Goal: Task Accomplishment & Management: Manage account settings

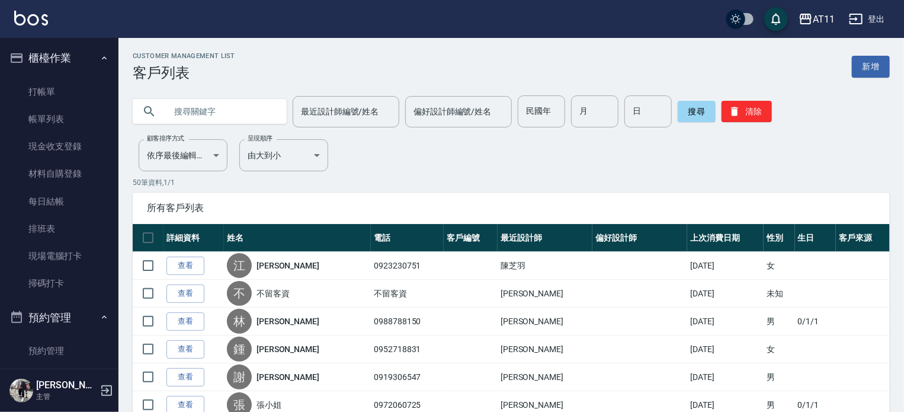
scroll to position [515, 0]
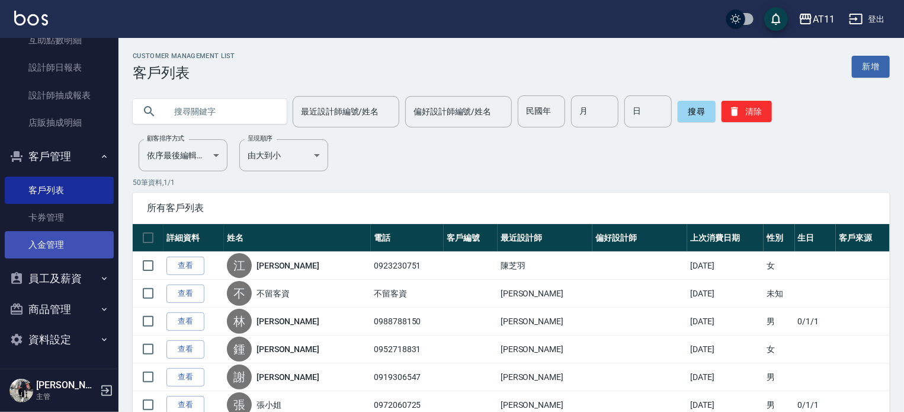
click at [54, 243] on link "入金管理" at bounding box center [59, 244] width 109 height 27
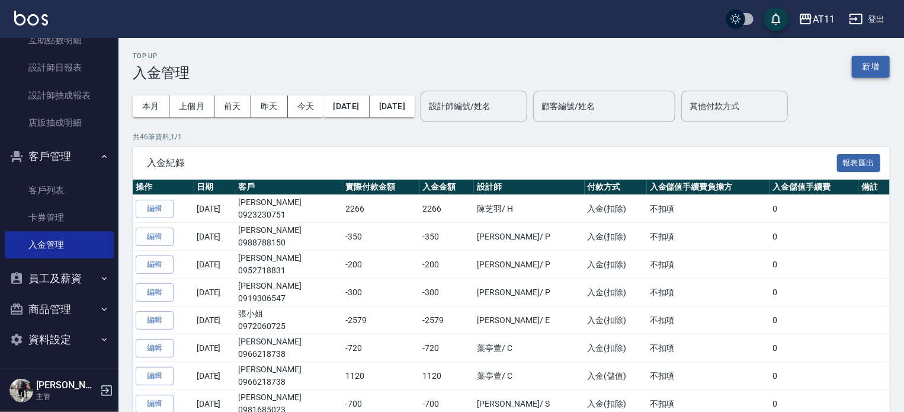
click at [856, 65] on button "新增" at bounding box center [871, 67] width 38 height 22
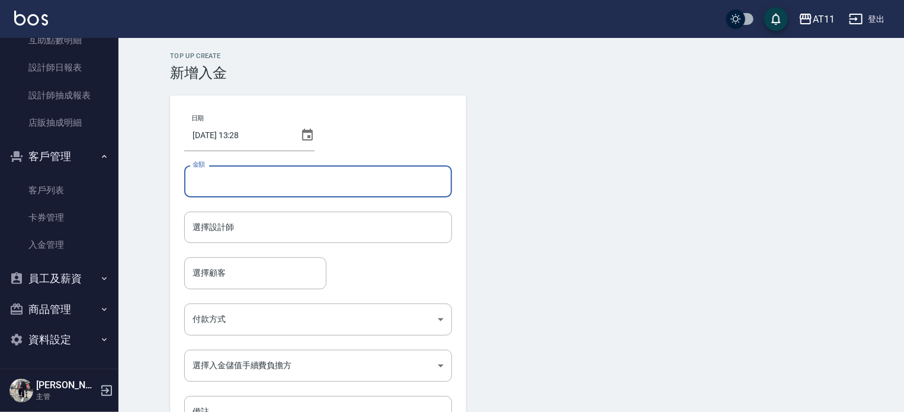
click at [225, 178] on input "金額" at bounding box center [318, 181] width 268 height 32
type input "-699"
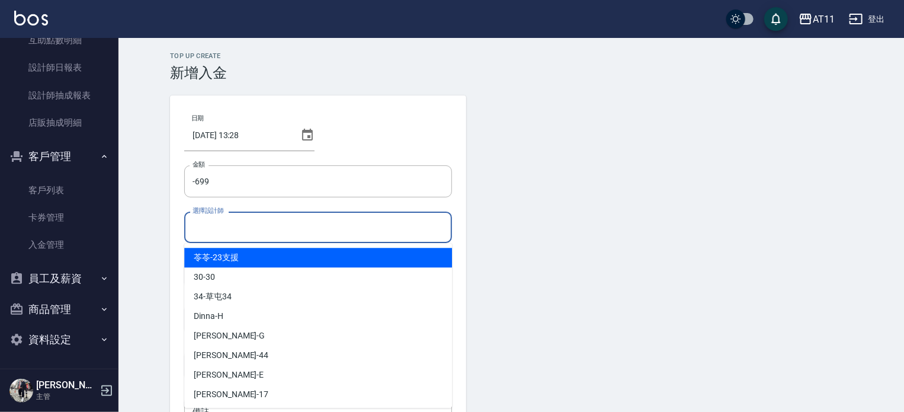
click at [277, 222] on input "選擇設計師" at bounding box center [318, 227] width 257 height 21
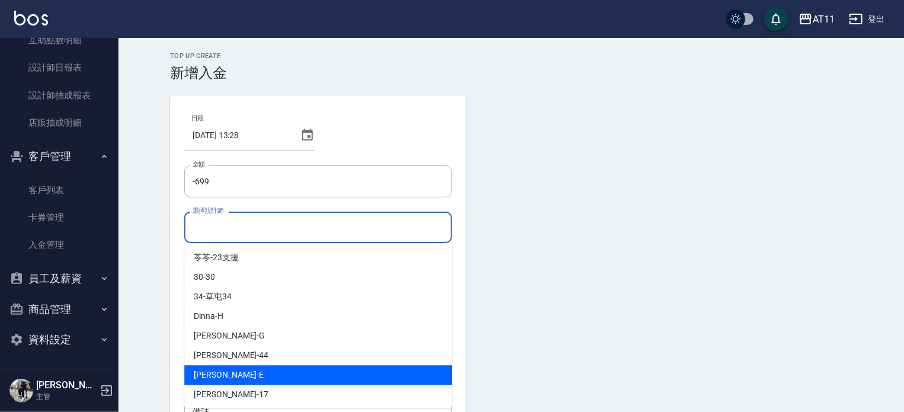
click at [260, 373] on div "EVA -E" at bounding box center [318, 375] width 268 height 20
type input "EVA-E"
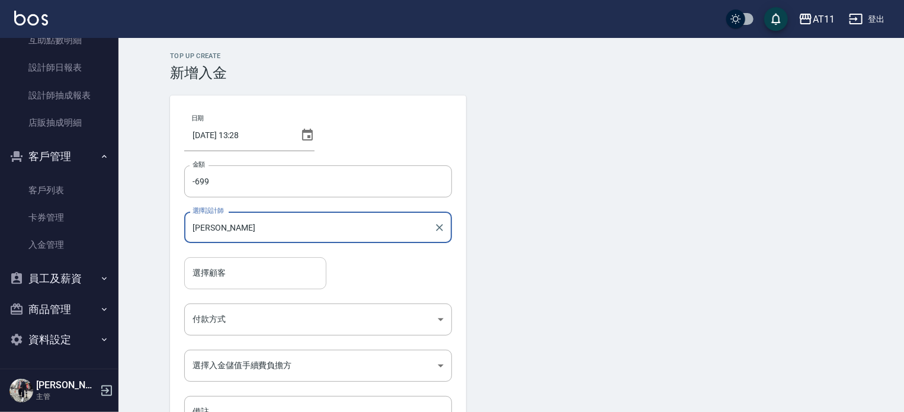
click at [264, 272] on input "選擇顧客" at bounding box center [256, 273] width 132 height 21
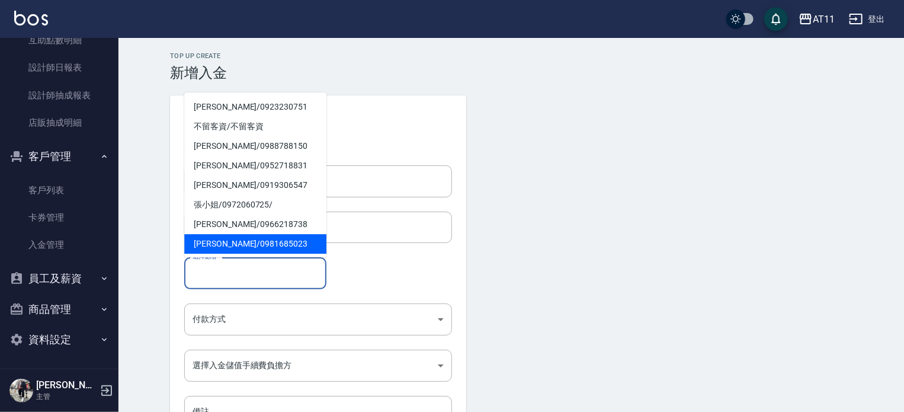
click at [212, 277] on input "選擇顧客" at bounding box center [256, 273] width 132 height 21
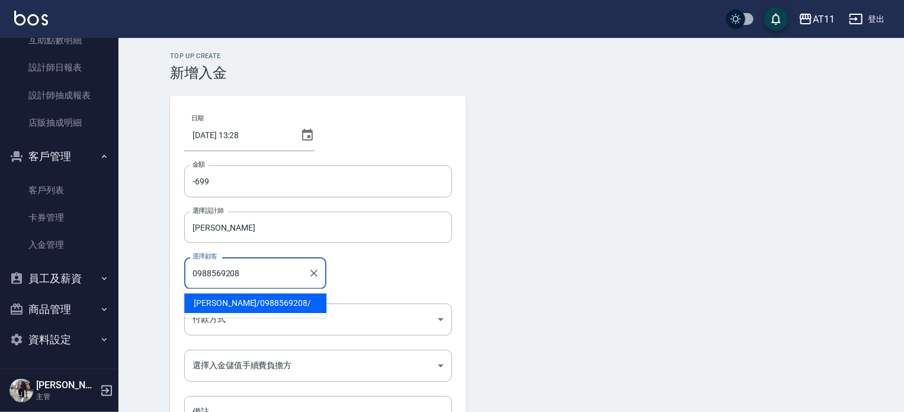
click at [262, 300] on span "何湧峰 / 0988569208 /" at bounding box center [255, 303] width 142 height 20
type input "何湧峰/0988569208/"
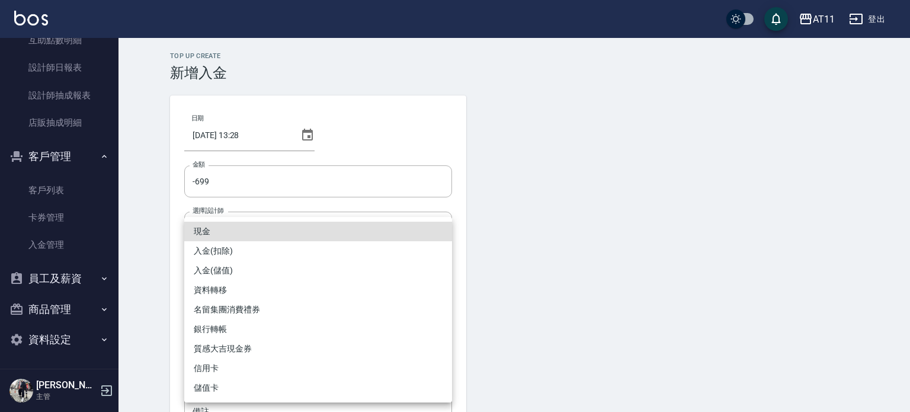
click at [254, 312] on body "AT11 登出 櫃檯作業 打帳單 帳單列表 現金收支登錄 材料自購登錄 每日結帳 排班表 現場電腦打卡 掃碼打卡 預約管理 預約管理 單日預約紀錄 單週預約紀…" at bounding box center [455, 246] width 910 height 492
click at [251, 251] on li "入金(扣除)" at bounding box center [318, 251] width 268 height 20
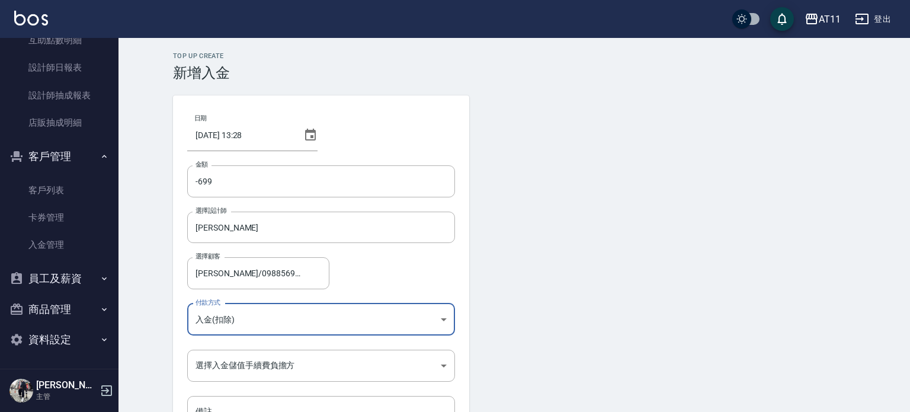
type input "入金(扣除)"
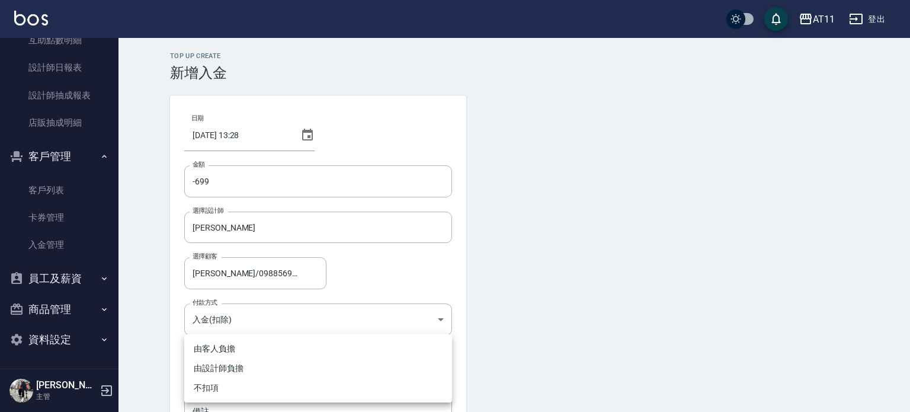
click at [260, 364] on body "AT11 登出 櫃檯作業 打帳單 帳單列表 現金收支登錄 材料自購登錄 每日結帳 排班表 現場電腦打卡 掃碼打卡 預約管理 預約管理 單日預約紀錄 單週預約紀…" at bounding box center [455, 246] width 910 height 492
click at [230, 384] on li "不扣項" at bounding box center [318, 388] width 268 height 20
type input "WITHOUTHANDLINGFEE"
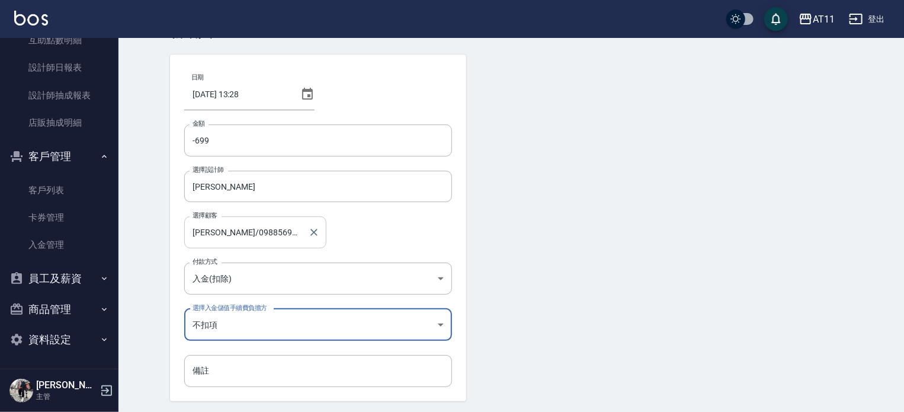
scroll to position [59, 0]
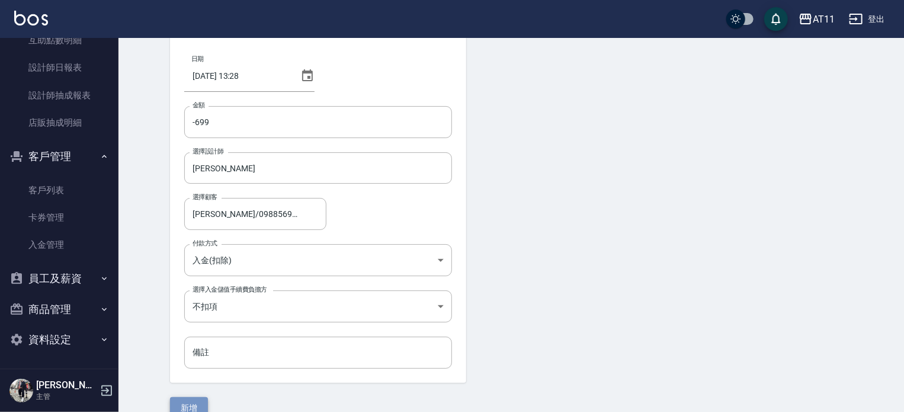
click at [198, 398] on button "新增" at bounding box center [189, 408] width 38 height 22
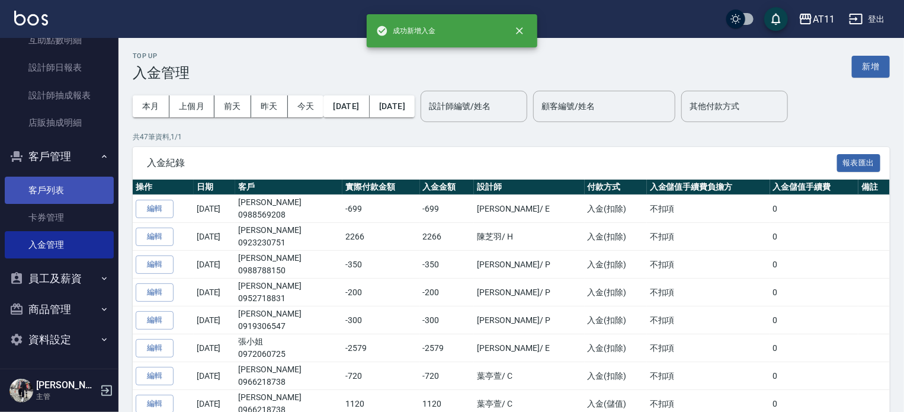
click at [64, 184] on link "客戶列表" at bounding box center [59, 190] width 109 height 27
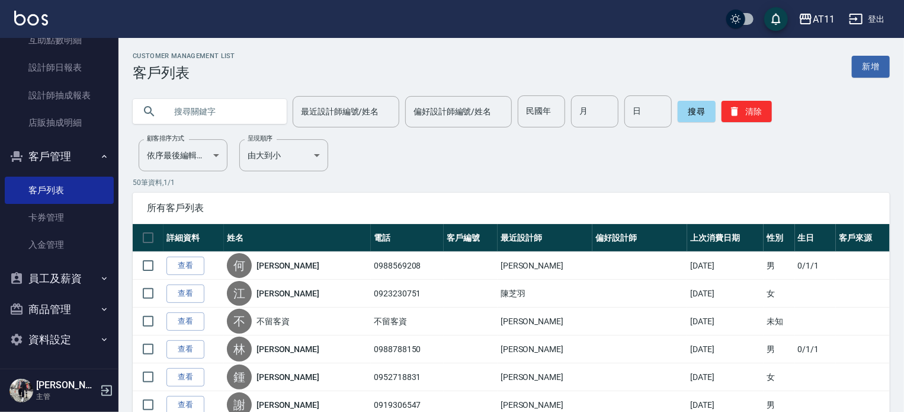
click at [252, 112] on input "text" at bounding box center [221, 111] width 111 height 32
type input "0988569208"
click at [693, 111] on button "搜尋" at bounding box center [697, 111] width 38 height 21
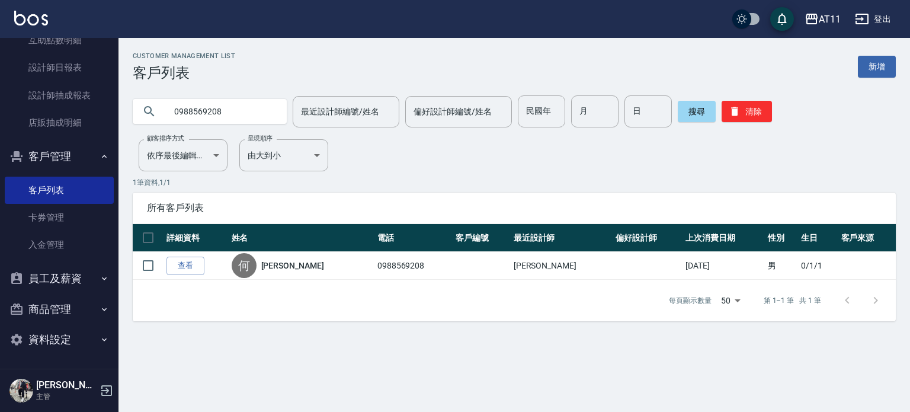
click at [183, 267] on link "查看" at bounding box center [186, 266] width 38 height 18
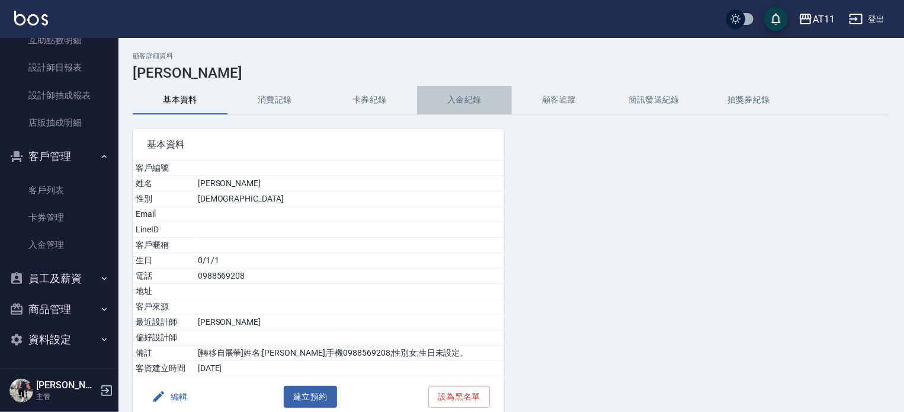
click at [460, 95] on button "入金紀錄" at bounding box center [464, 100] width 95 height 28
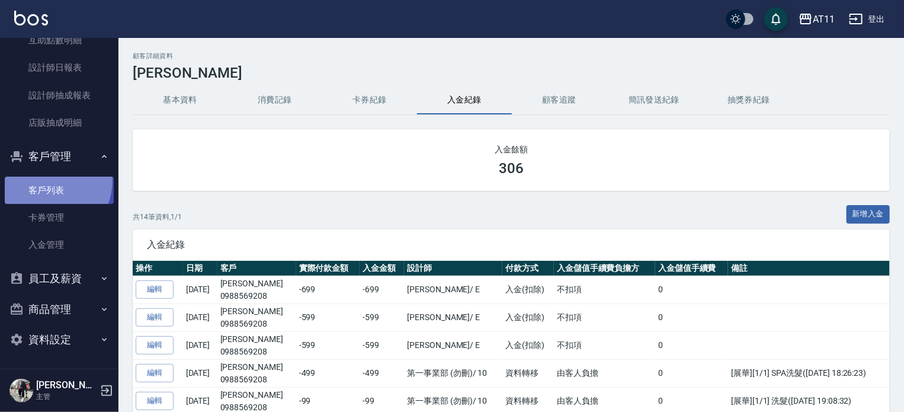
click at [40, 179] on link "客戶列表" at bounding box center [59, 190] width 109 height 27
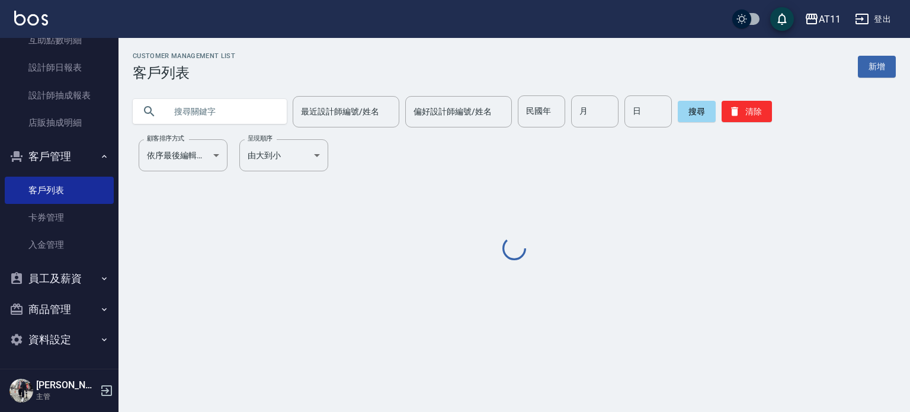
click at [216, 111] on input "text" at bounding box center [221, 111] width 111 height 32
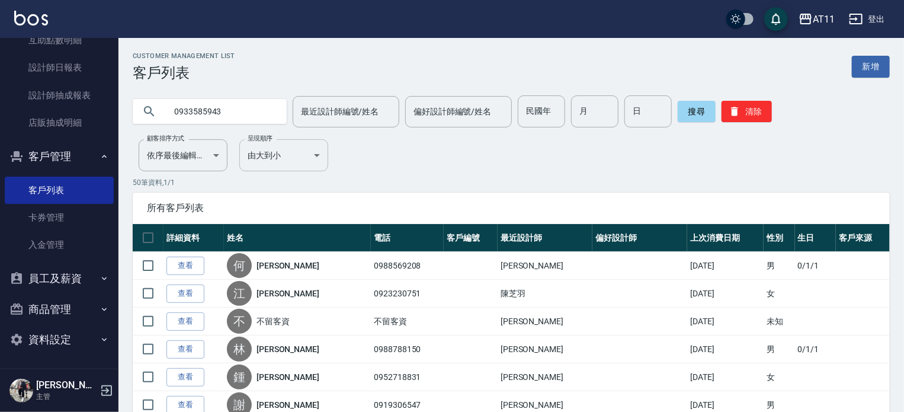
type input "0933585943"
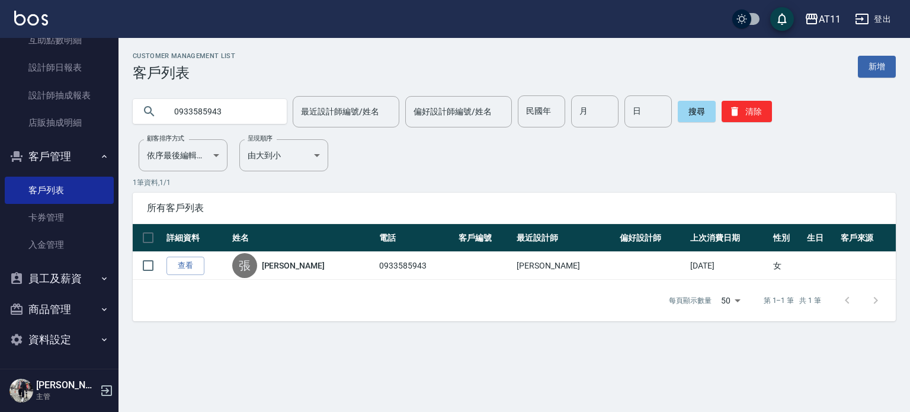
drag, startPoint x: 230, startPoint y: 105, endPoint x: 180, endPoint y: 113, distance: 50.4
click at [171, 113] on input "0933585943" at bounding box center [221, 111] width 111 height 32
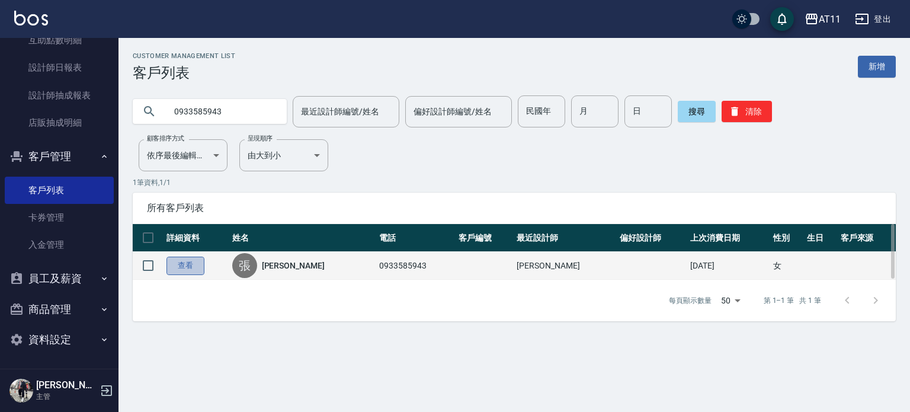
click at [200, 258] on link "查看" at bounding box center [186, 266] width 38 height 18
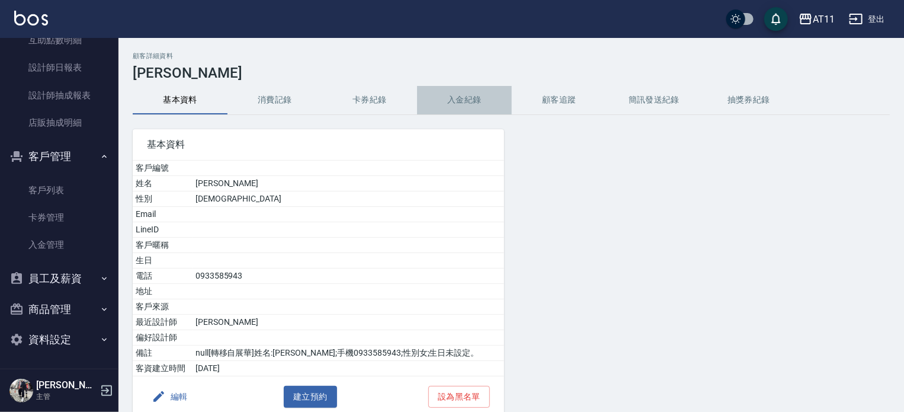
drag, startPoint x: 434, startPoint y: 106, endPoint x: 446, endPoint y: 101, distance: 12.2
click at [436, 105] on button "入金紀錄" at bounding box center [464, 100] width 95 height 28
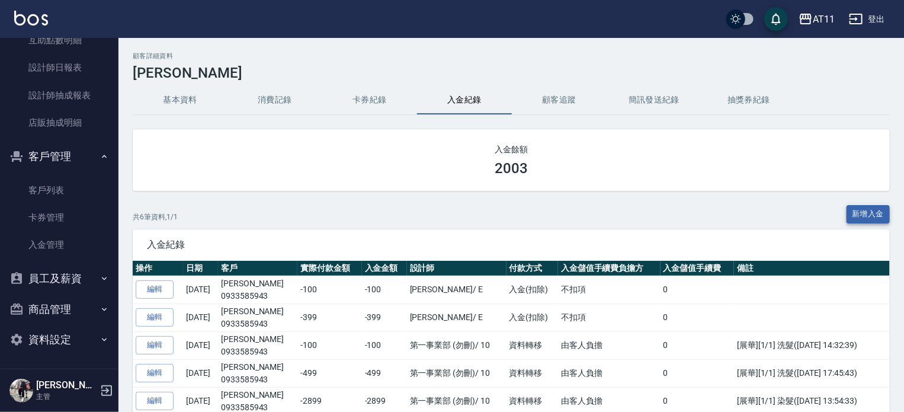
click at [865, 212] on button "新增入金" at bounding box center [869, 214] width 44 height 18
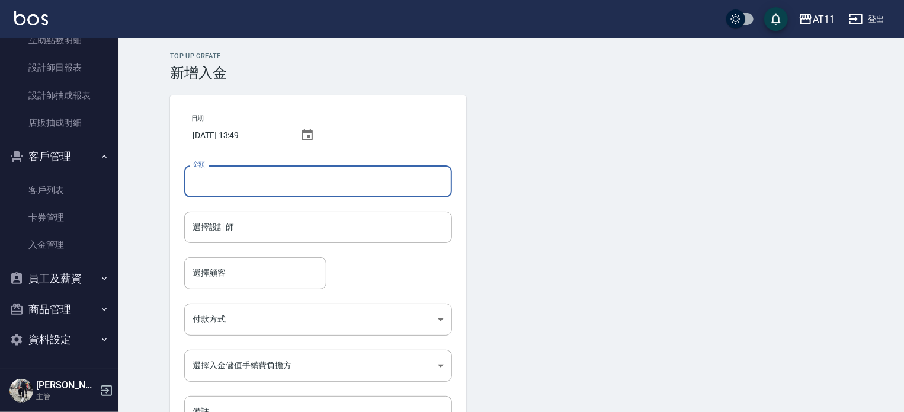
click at [248, 178] on input "金額" at bounding box center [318, 181] width 268 height 32
type input "2000"
click at [268, 225] on input "選擇設計師" at bounding box center [318, 227] width 257 height 21
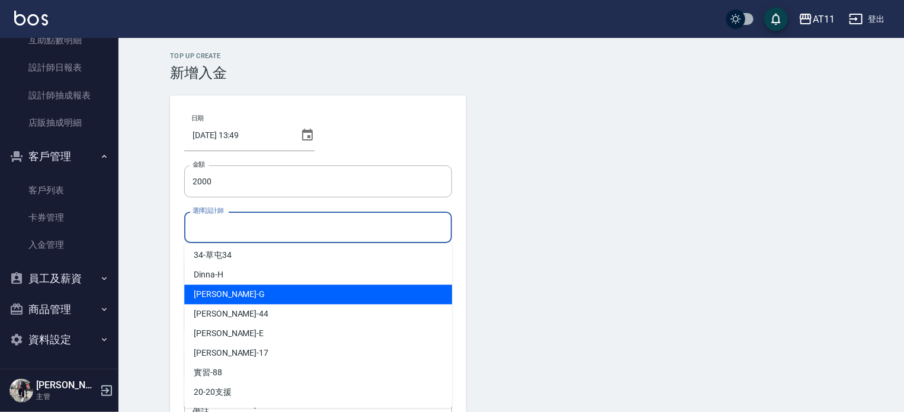
scroll to position [119, 0]
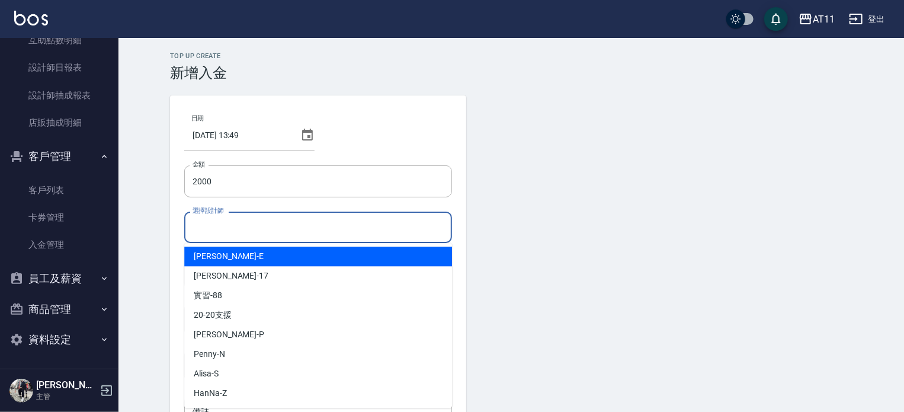
click at [223, 257] on div "EVA -E" at bounding box center [318, 257] width 268 height 20
type input "EVA-E"
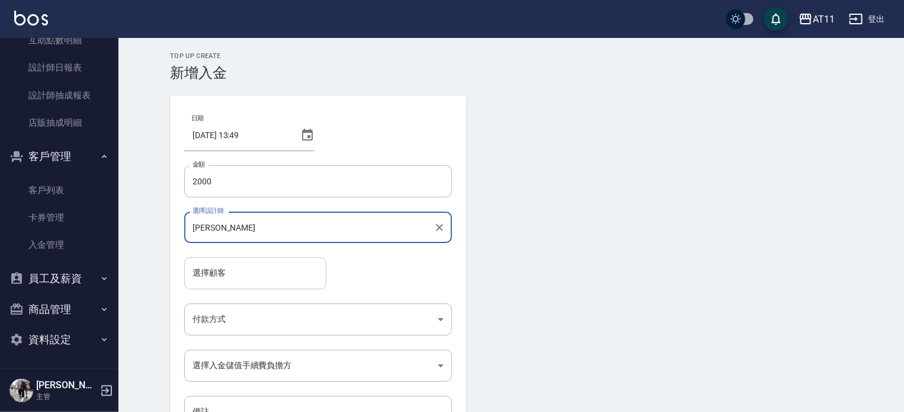
click at [224, 271] on input "選擇顧客" at bounding box center [256, 273] width 132 height 21
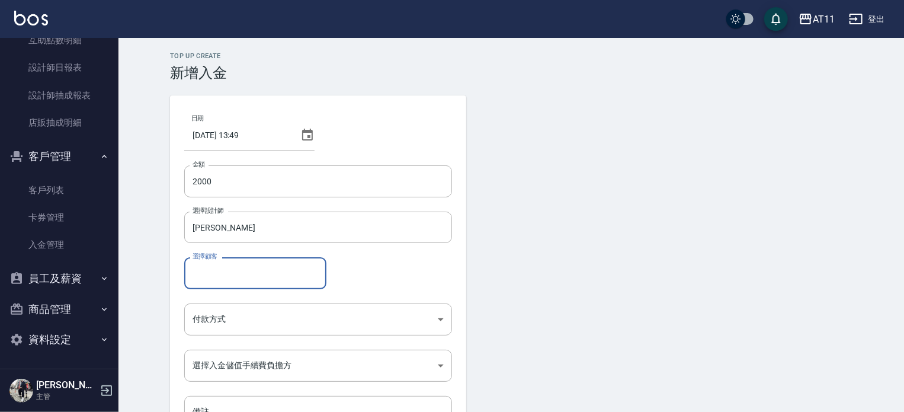
paste input "0933585943"
click at [211, 300] on span "張鐀勻 / 0933585943" at bounding box center [255, 303] width 142 height 20
type input "張鐀勻/0933585943"
click at [217, 317] on body "AT11 登出 櫃檯作業 打帳單 帳單列表 現金收支登錄 材料自購登錄 每日結帳 排班表 現場電腦打卡 掃碼打卡 預約管理 預約管理 單日預約紀錄 單週預約紀…" at bounding box center [452, 246] width 904 height 492
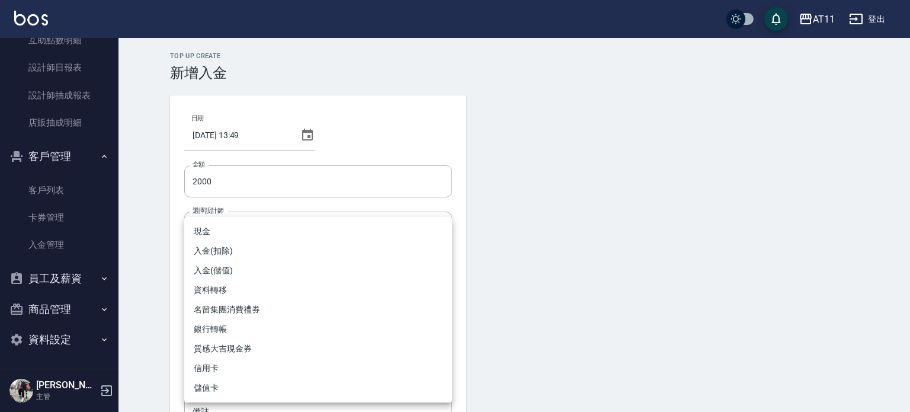
click at [223, 269] on li "入金(儲值)" at bounding box center [318, 271] width 268 height 20
type input "入金(儲值)"
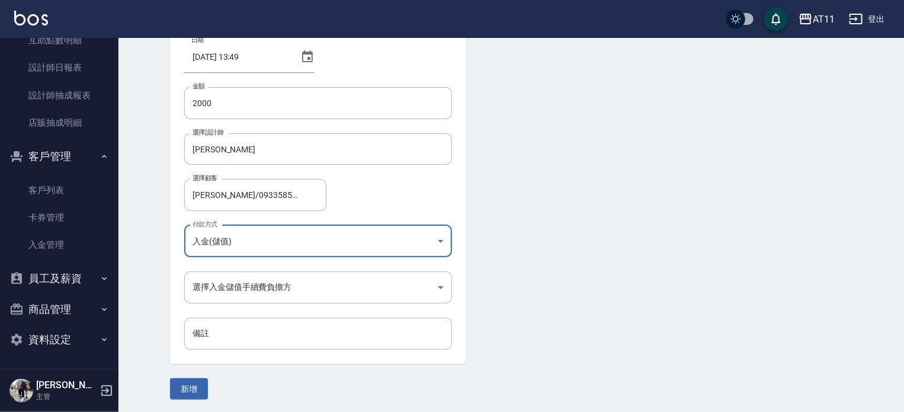
scroll to position [80, 0]
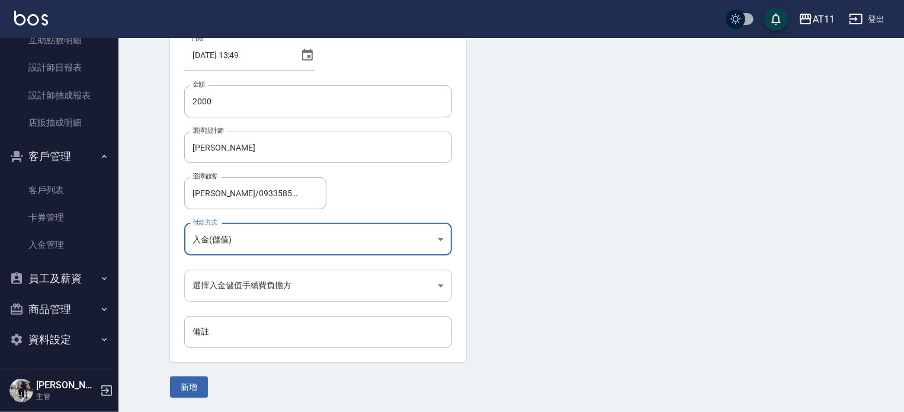
click at [239, 286] on body "AT11 登出 櫃檯作業 打帳單 帳單列表 現金收支登錄 材料自購登錄 每日結帳 排班表 現場電腦打卡 掃碼打卡 預約管理 預約管理 單日預約紀錄 單週預約紀…" at bounding box center [452, 166] width 904 height 492
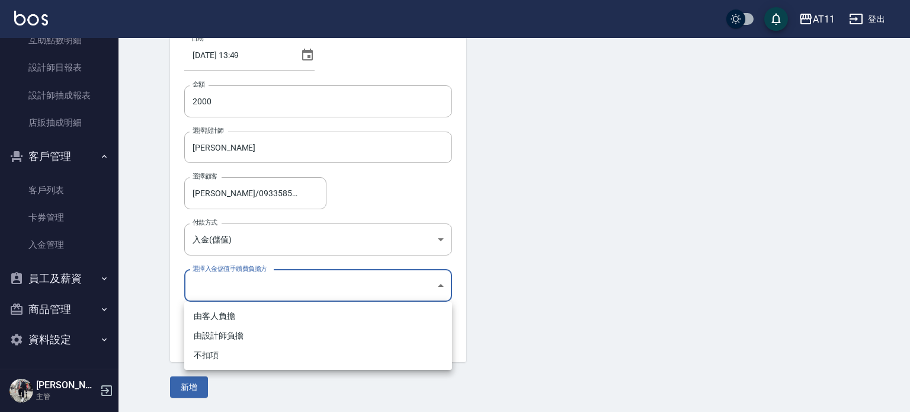
click at [212, 359] on li "不扣項" at bounding box center [318, 356] width 268 height 20
type input "WITHOUTHANDLINGFEE"
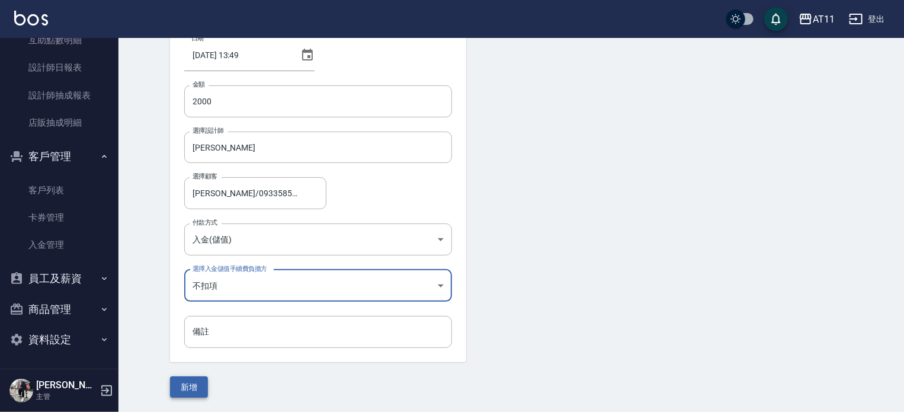
click at [194, 385] on button "新增" at bounding box center [189, 387] width 38 height 22
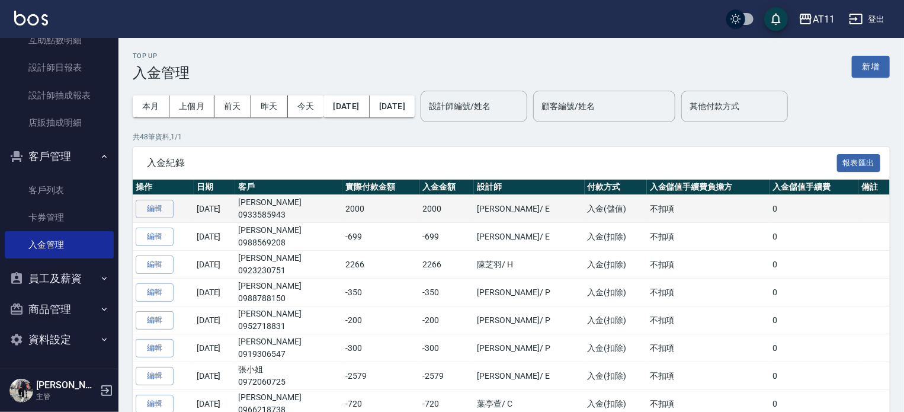
click at [235, 206] on td "[DATE]" at bounding box center [214, 209] width 41 height 28
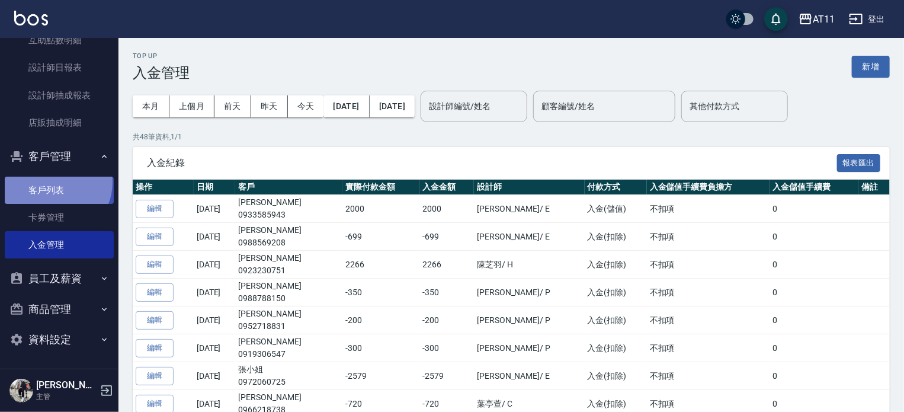
click at [52, 183] on link "客戶列表" at bounding box center [59, 190] width 109 height 27
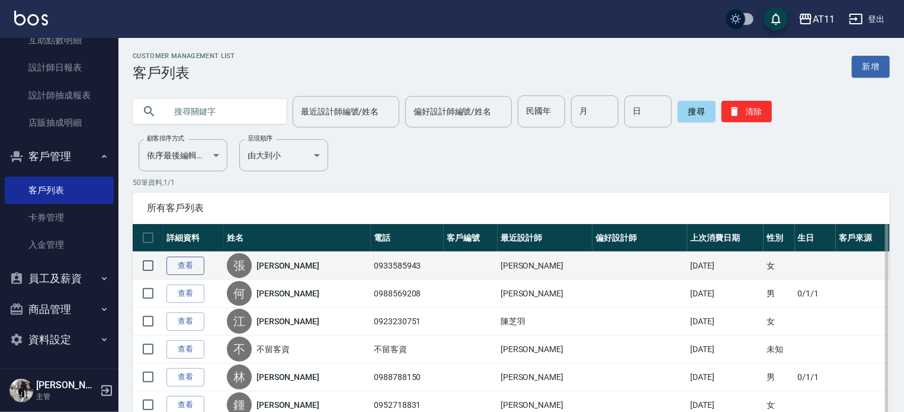
click at [194, 263] on link "查看" at bounding box center [186, 266] width 38 height 18
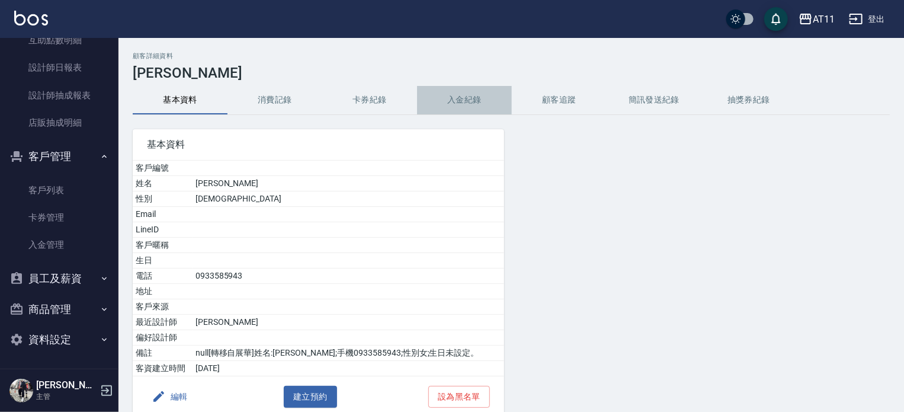
click at [484, 99] on button "入金紀錄" at bounding box center [464, 100] width 95 height 28
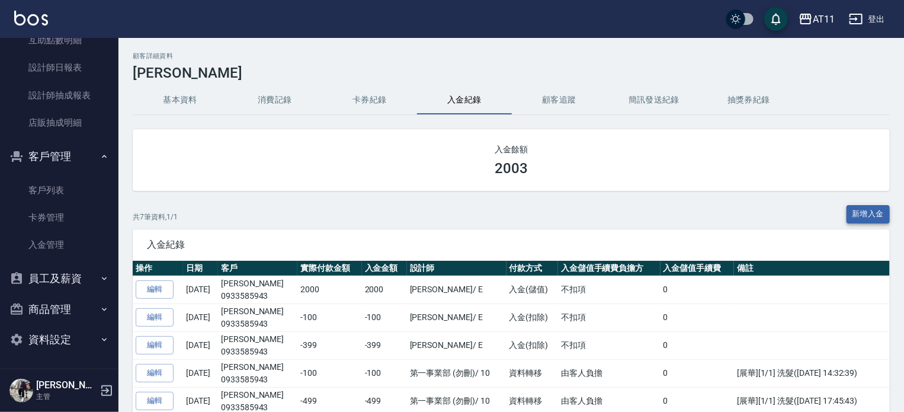
click at [869, 215] on button "新增入金" at bounding box center [869, 214] width 44 height 18
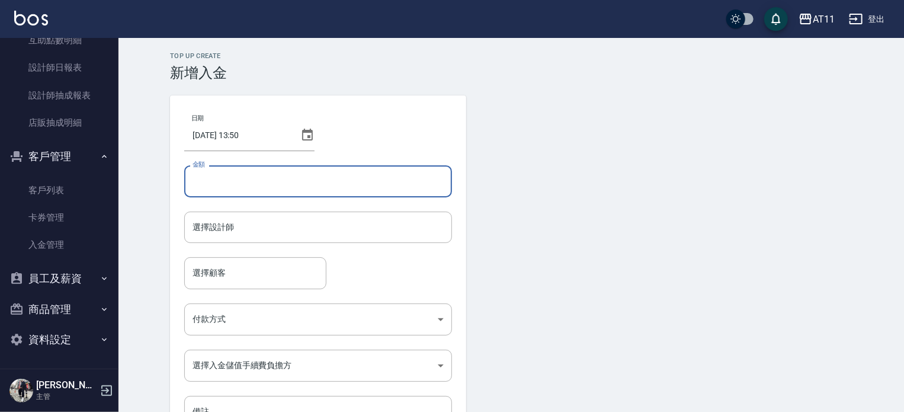
click at [215, 173] on input "金額" at bounding box center [318, 181] width 268 height 32
type input "-499"
click at [222, 229] on input "選擇設計師" at bounding box center [318, 227] width 257 height 21
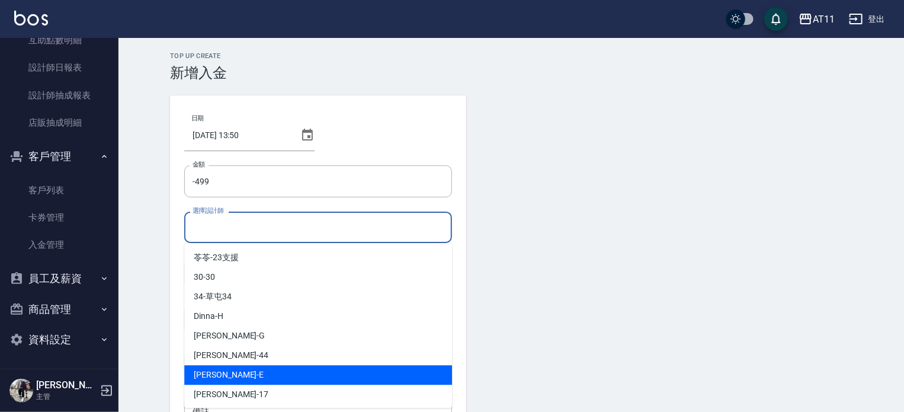
click at [237, 365] on div "EVA -E" at bounding box center [318, 375] width 268 height 20
type input "EVA-E"
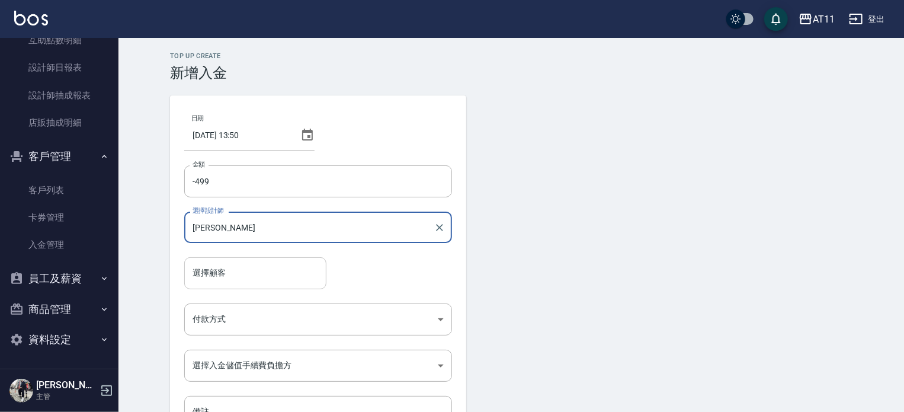
click at [228, 279] on input "選擇顧客" at bounding box center [256, 273] width 132 height 21
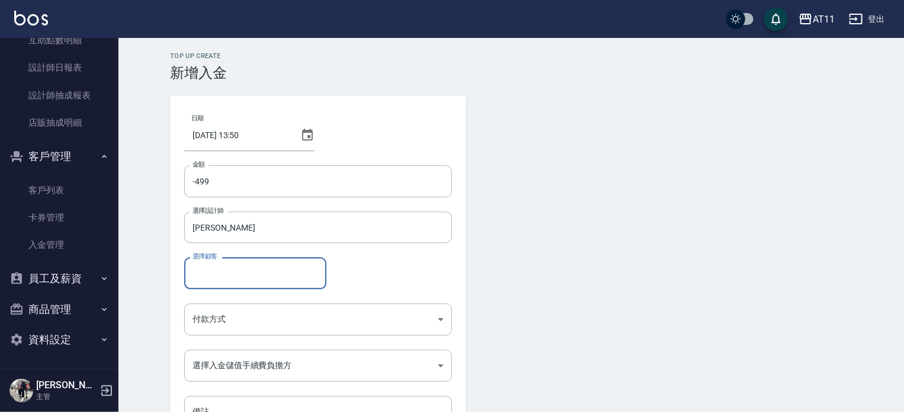
paste input "0933585943"
click at [228, 298] on span "張鐀勻 / 0933585943" at bounding box center [255, 303] width 142 height 20
type input "張鐀勻/0933585943"
click at [227, 308] on body "AT11 登出 櫃檯作業 打帳單 帳單列表 現金收支登錄 材料自購登錄 每日結帳 排班表 現場電腦打卡 掃碼打卡 預約管理 預約管理 單日預約紀錄 單週預約紀…" at bounding box center [452, 246] width 904 height 492
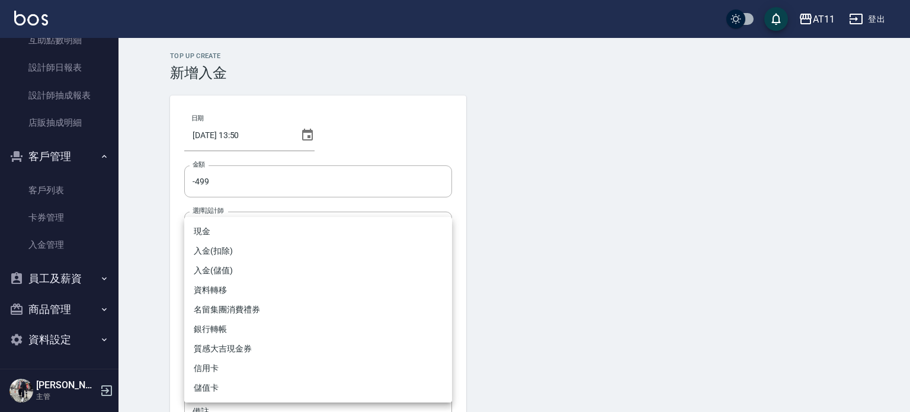
click at [220, 244] on li "入金(扣除)" at bounding box center [318, 251] width 268 height 20
type input "入金(扣除)"
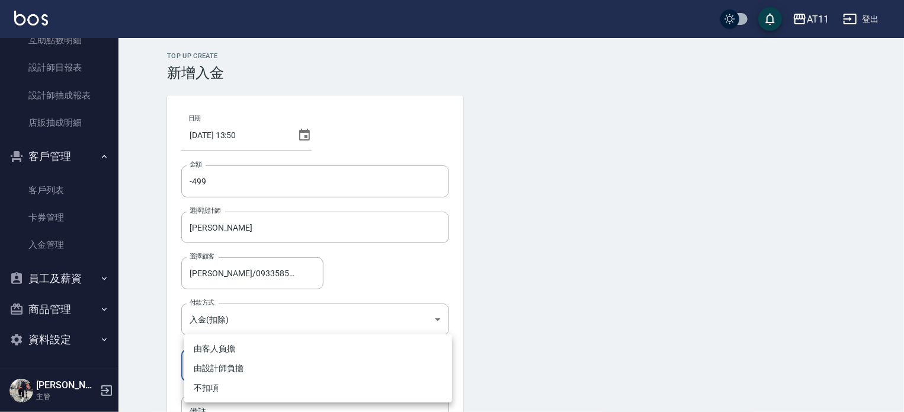
click at [240, 374] on body "AT11 登出 櫃檯作業 打帳單 帳單列表 現金收支登錄 材料自購登錄 每日結帳 排班表 現場電腦打卡 掃碼打卡 預約管理 預約管理 單日預約紀錄 單週預約紀…" at bounding box center [452, 246] width 904 height 492
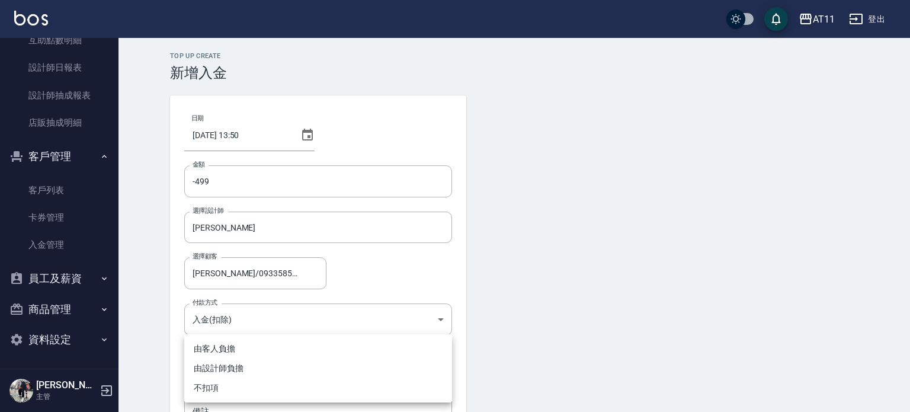
click at [221, 386] on li "不扣項" at bounding box center [318, 388] width 268 height 20
type input "WITHOUTHANDLINGFEE"
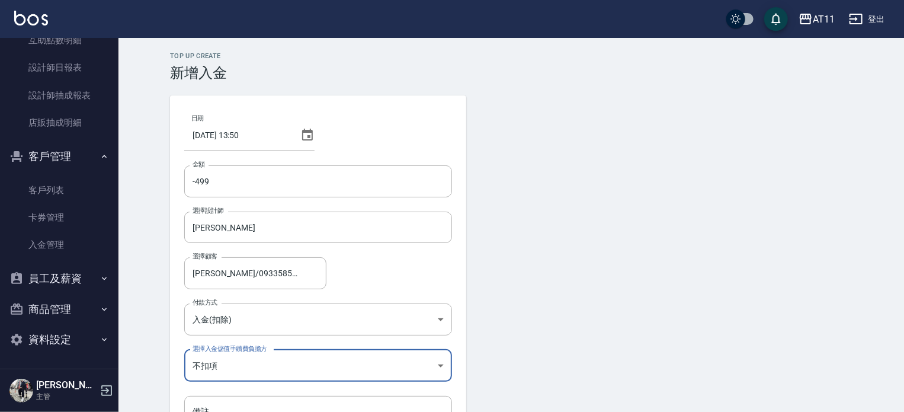
click at [134, 381] on div "Top Up Create 新增入金 日期 2025/08/10 13:50 金額 -499 金額 選擇設計師 EVA-E 選擇設計師 選擇顧客 張鐀勻/09…" at bounding box center [512, 265] width 786 height 454
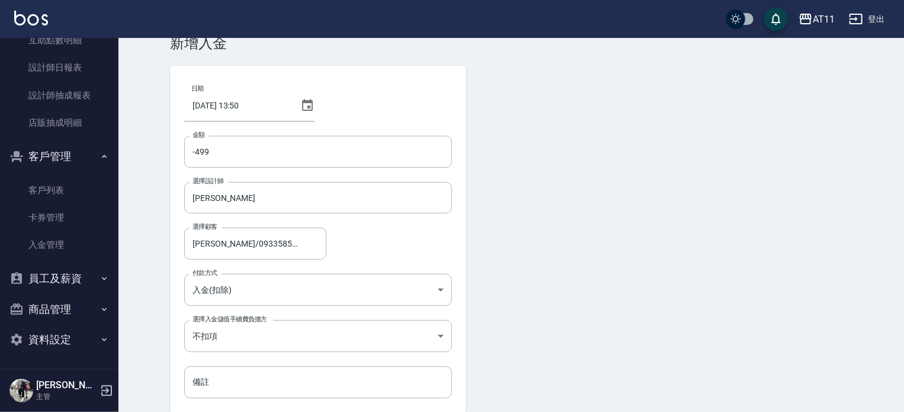
scroll to position [80, 0]
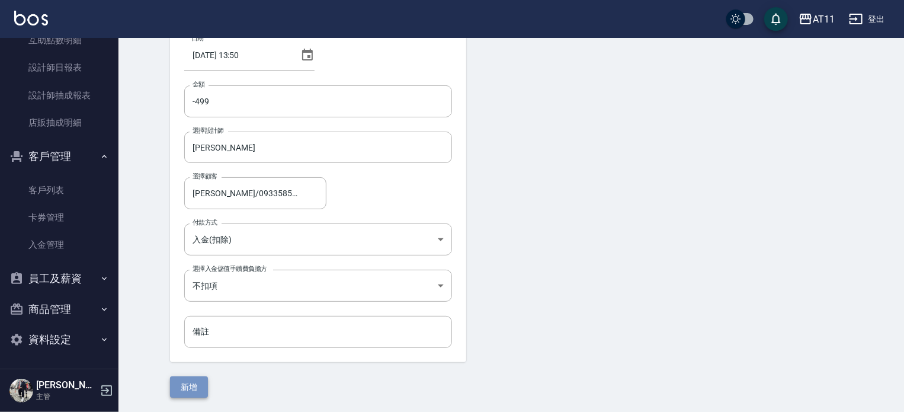
click at [193, 383] on button "新增" at bounding box center [189, 387] width 38 height 22
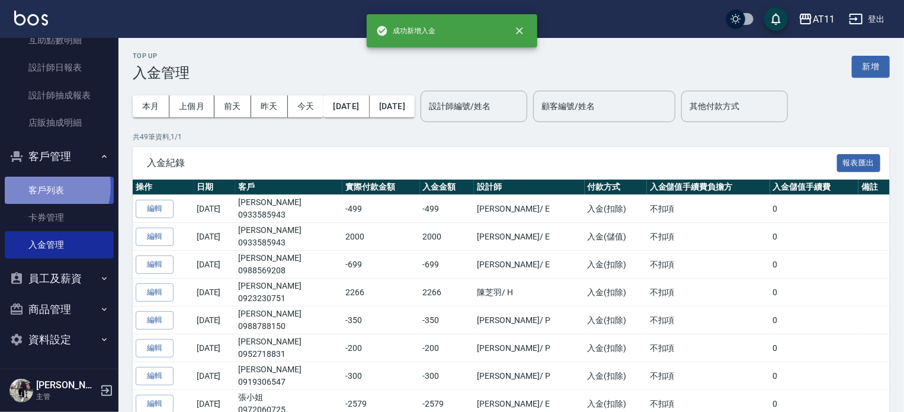
click at [38, 186] on link "客戶列表" at bounding box center [59, 190] width 109 height 27
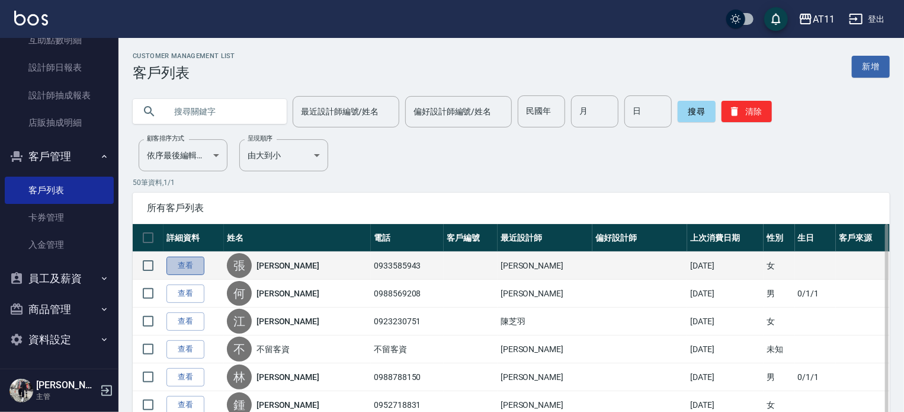
click at [173, 262] on link "查看" at bounding box center [186, 266] width 38 height 18
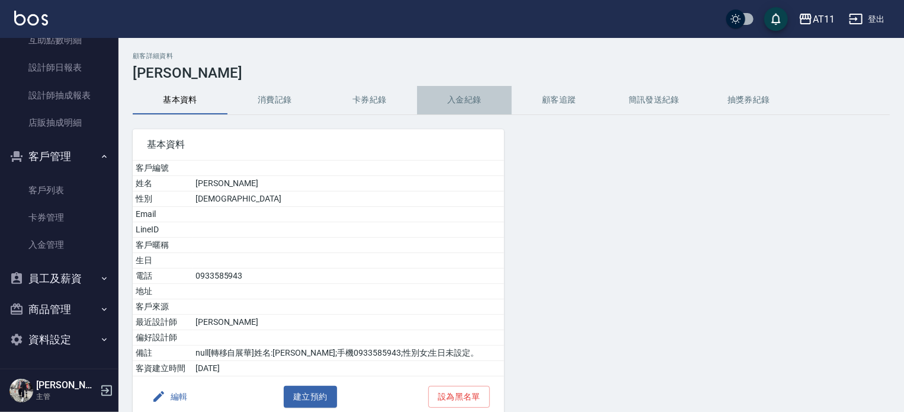
click at [454, 100] on button "入金紀錄" at bounding box center [464, 100] width 95 height 28
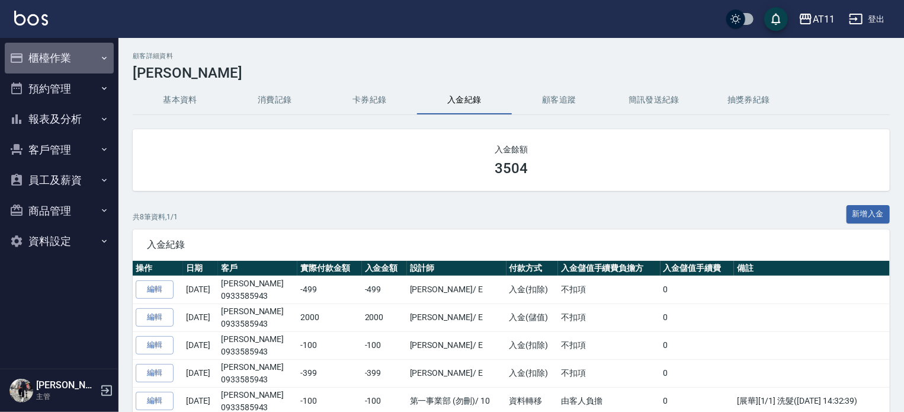
click at [49, 71] on button "櫃檯作業" at bounding box center [59, 58] width 109 height 31
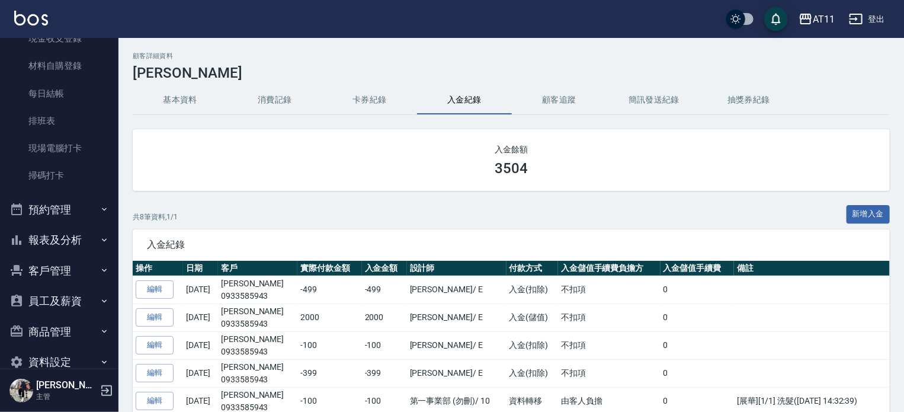
scroll to position [119, 0]
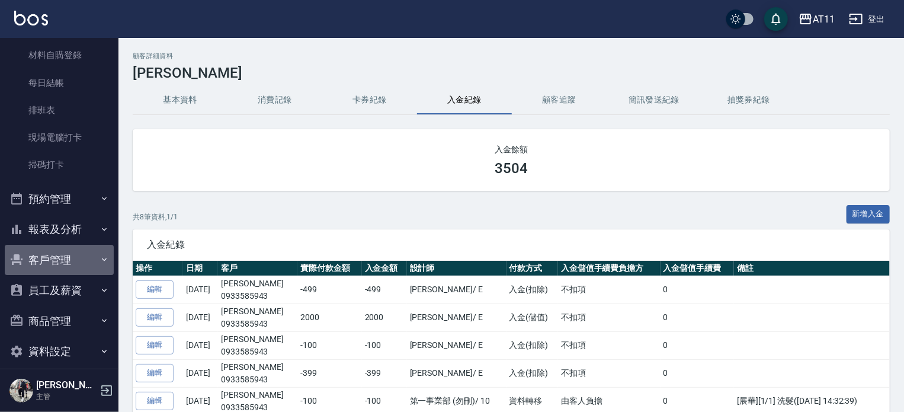
click at [73, 266] on button "客戶管理" at bounding box center [59, 260] width 109 height 31
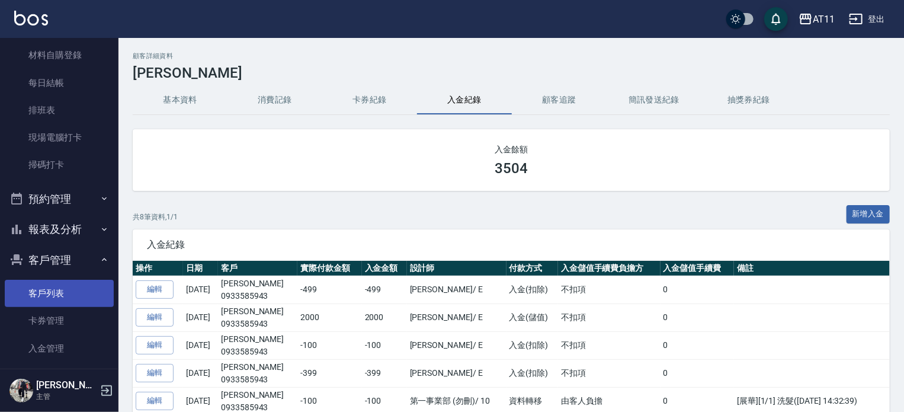
click at [66, 295] on link "客戶列表" at bounding box center [59, 293] width 109 height 27
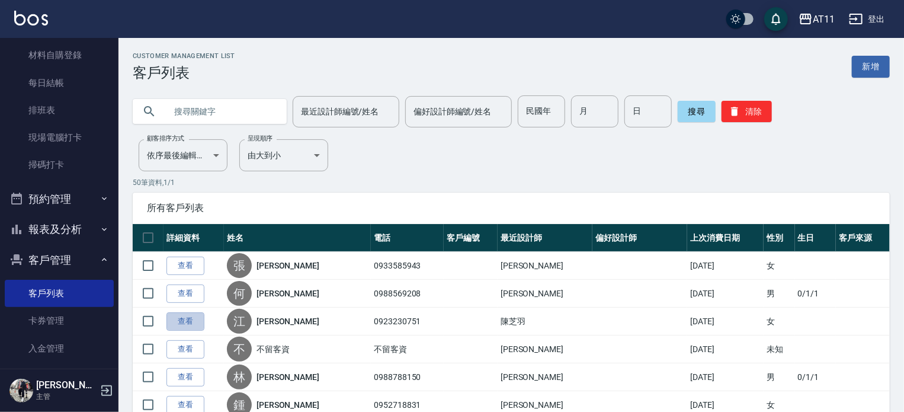
click at [191, 324] on link "查看" at bounding box center [186, 321] width 38 height 18
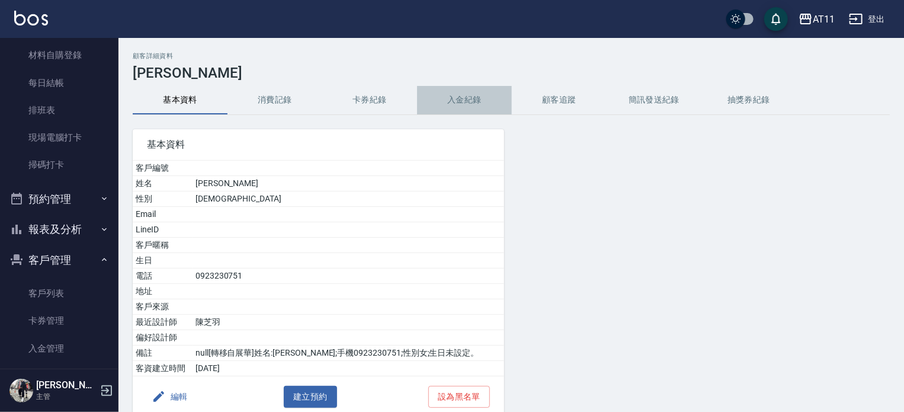
click at [469, 102] on button "入金紀錄" at bounding box center [464, 100] width 95 height 28
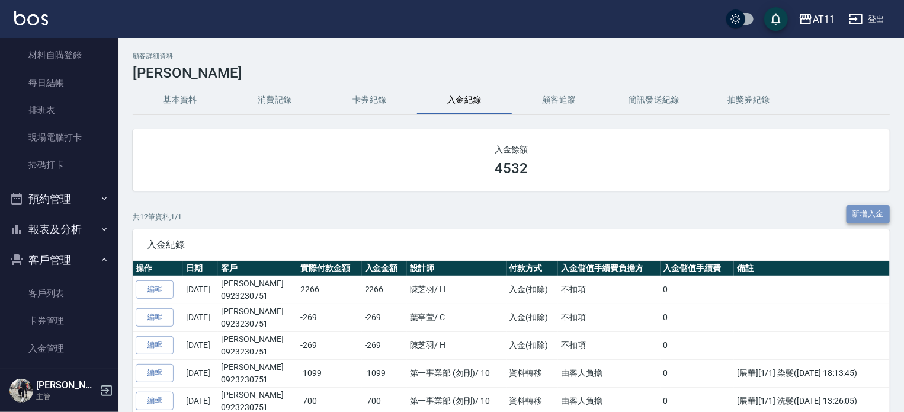
click at [865, 212] on button "新增入金" at bounding box center [869, 214] width 44 height 18
drag, startPoint x: 495, startPoint y: 169, endPoint x: 559, endPoint y: 167, distance: 64.6
click at [559, 167] on div "4532" at bounding box center [511, 168] width 729 height 17
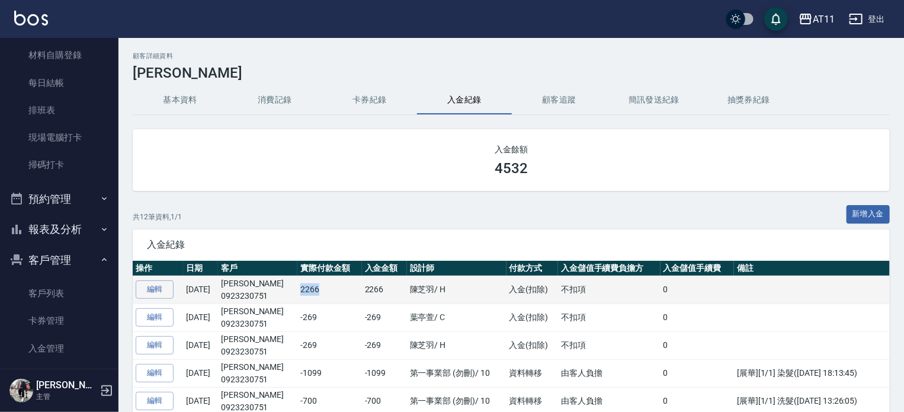
drag, startPoint x: 299, startPoint y: 290, endPoint x: 321, endPoint y: 290, distance: 21.9
click at [321, 290] on td "2266" at bounding box center [330, 290] width 64 height 28
click at [310, 293] on td "2266" at bounding box center [330, 290] width 64 height 28
click at [153, 292] on link "編輯" at bounding box center [155, 289] width 38 height 18
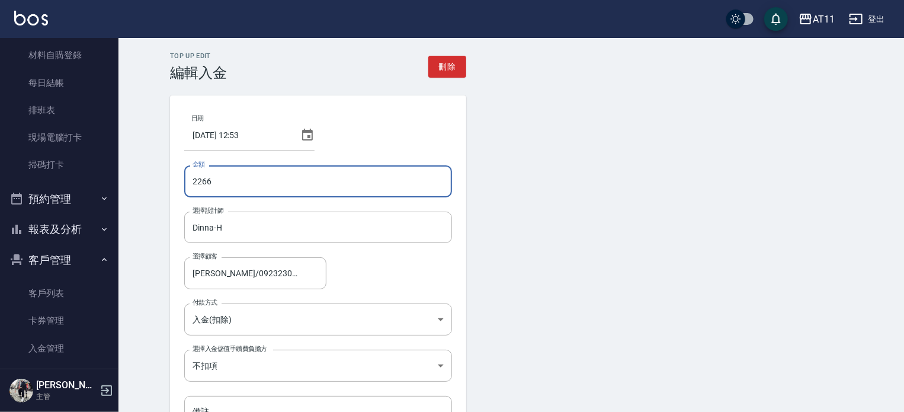
click at [187, 179] on input "2266" at bounding box center [318, 181] width 268 height 32
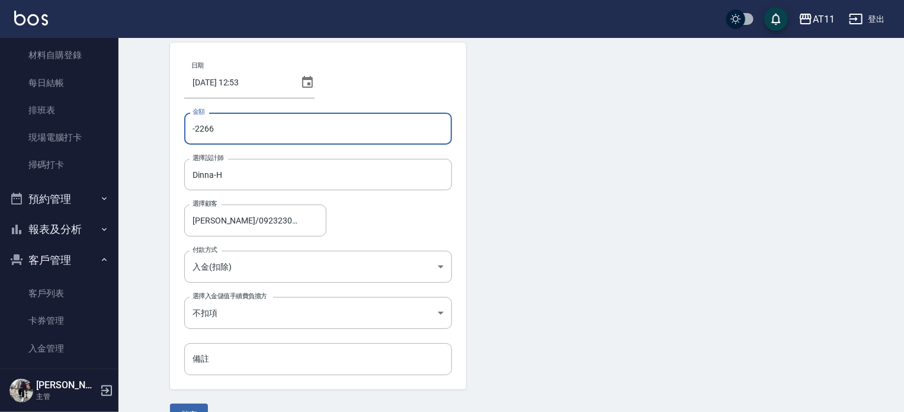
scroll to position [80, 0]
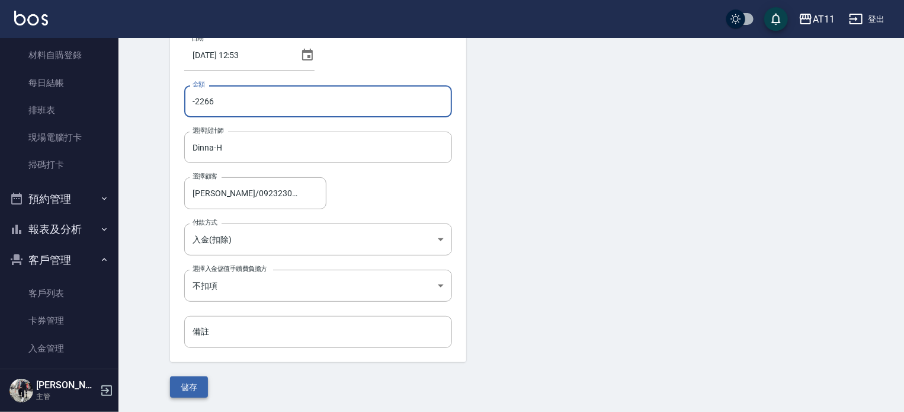
type input "-2266"
click at [192, 385] on button "儲存" at bounding box center [189, 387] width 38 height 22
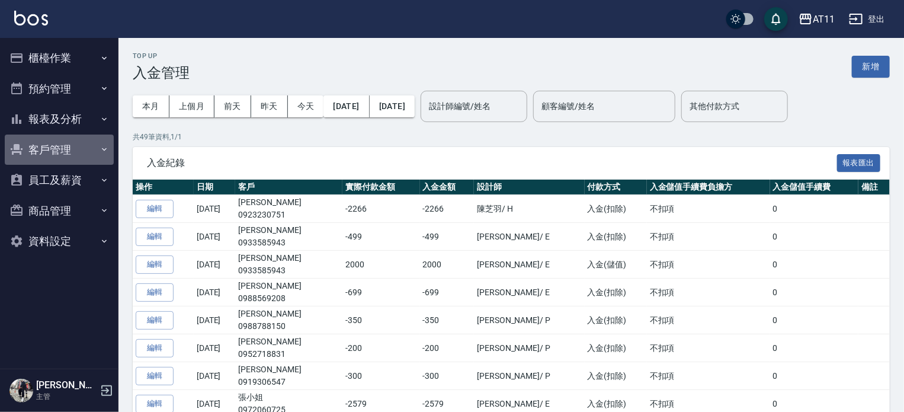
click at [63, 147] on button "客戶管理" at bounding box center [59, 150] width 109 height 31
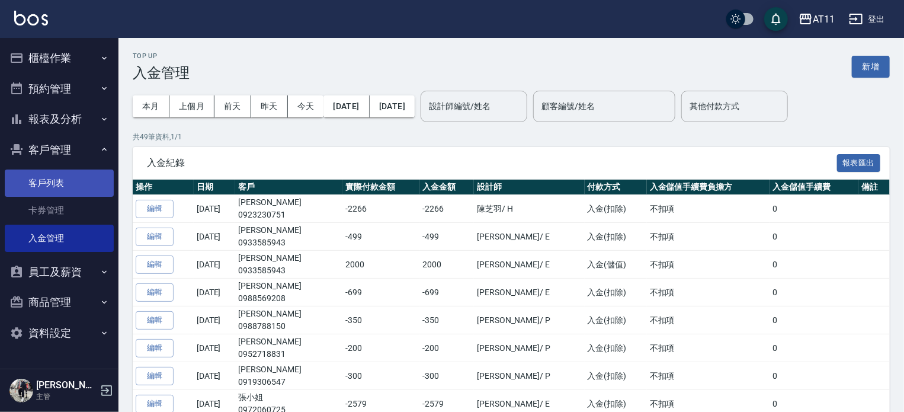
click at [65, 181] on link "客戶列表" at bounding box center [59, 182] width 109 height 27
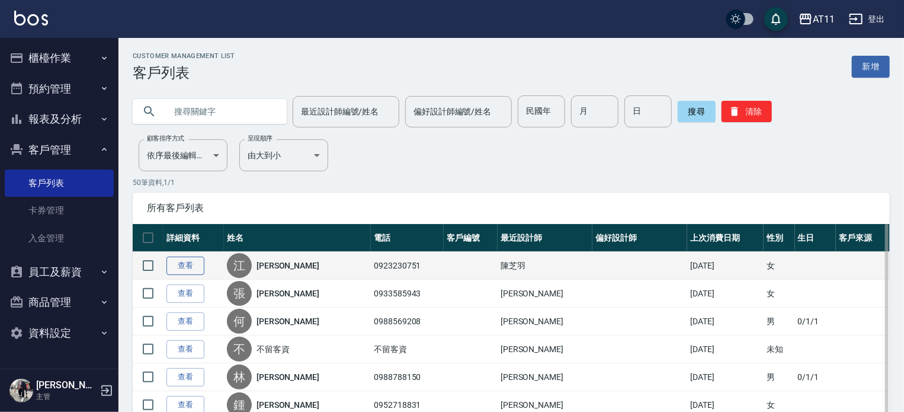
click at [192, 266] on link "查看" at bounding box center [186, 266] width 38 height 18
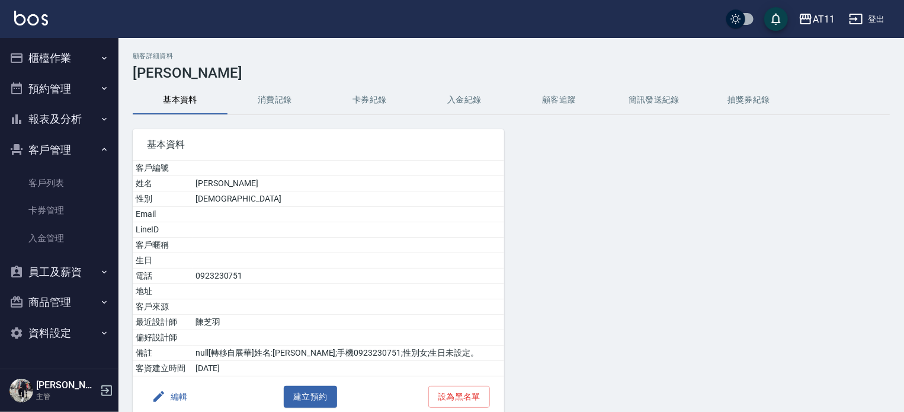
click at [478, 99] on button "入金紀錄" at bounding box center [464, 100] width 95 height 28
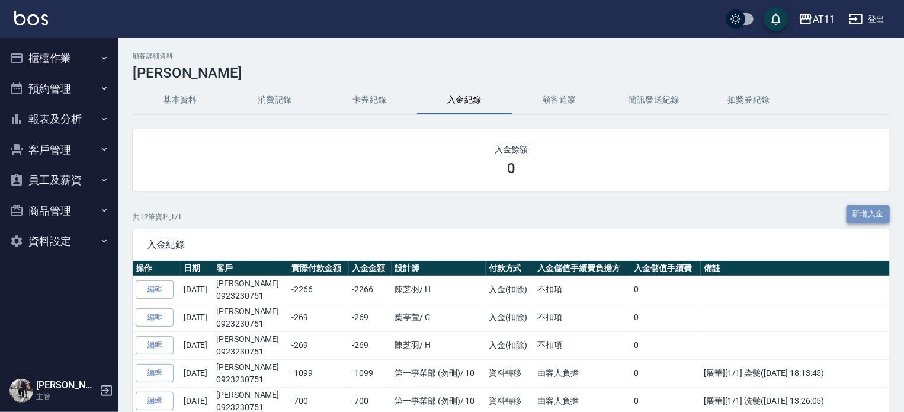
click at [875, 212] on button "新增入金" at bounding box center [869, 214] width 44 height 18
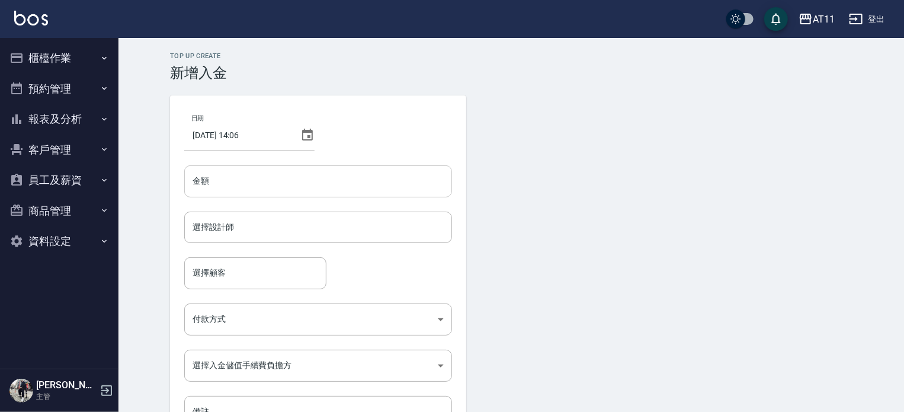
click at [220, 181] on input "金額" at bounding box center [318, 181] width 268 height 32
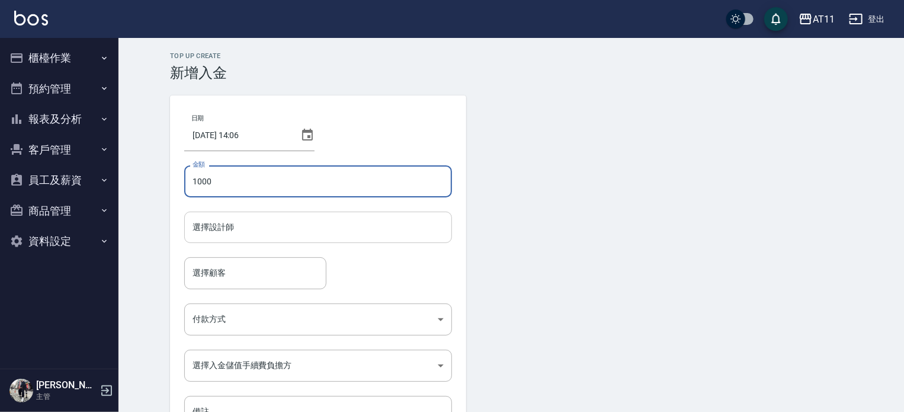
type input "1000"
click at [248, 228] on input "選擇設計師" at bounding box center [318, 227] width 257 height 21
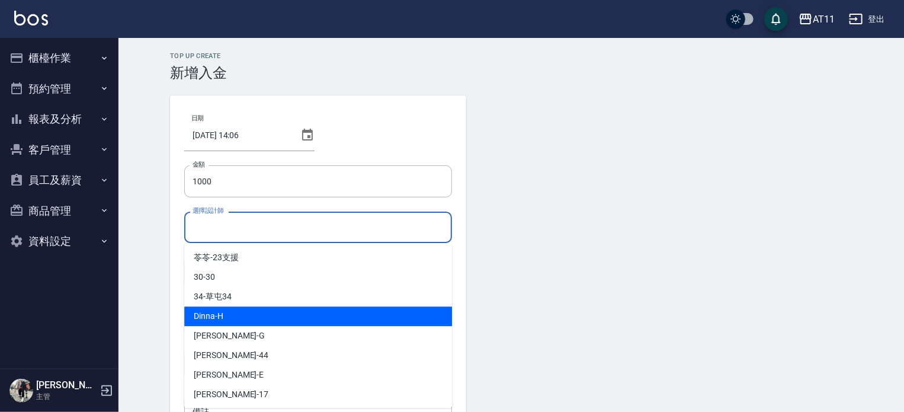
click at [263, 316] on div "Dinna -H" at bounding box center [318, 316] width 268 height 20
type input "Dinna-H"
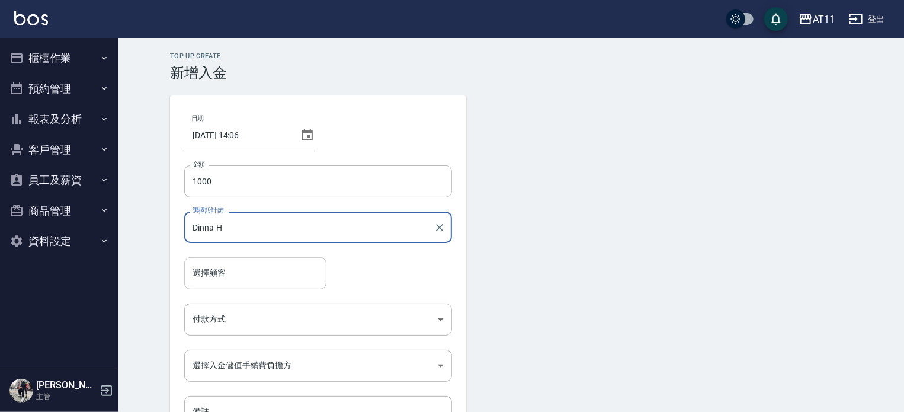
click at [223, 261] on div "選擇顧客" at bounding box center [255, 272] width 142 height 31
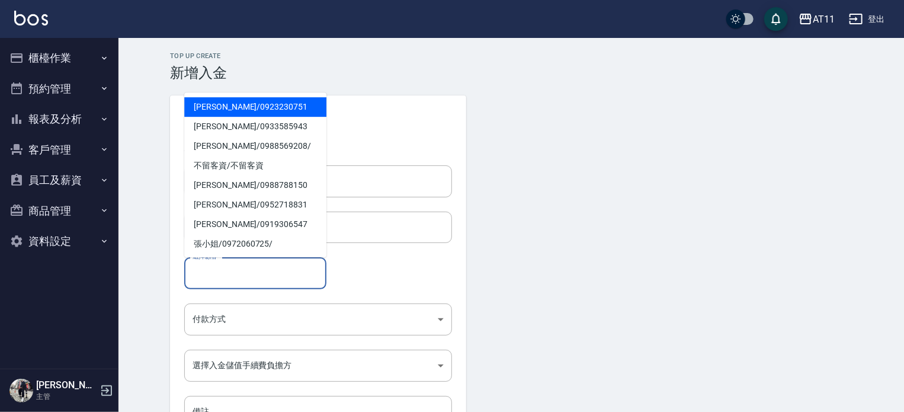
click at [226, 104] on span "[PERSON_NAME]/ 0923230751" at bounding box center [255, 107] width 142 height 20
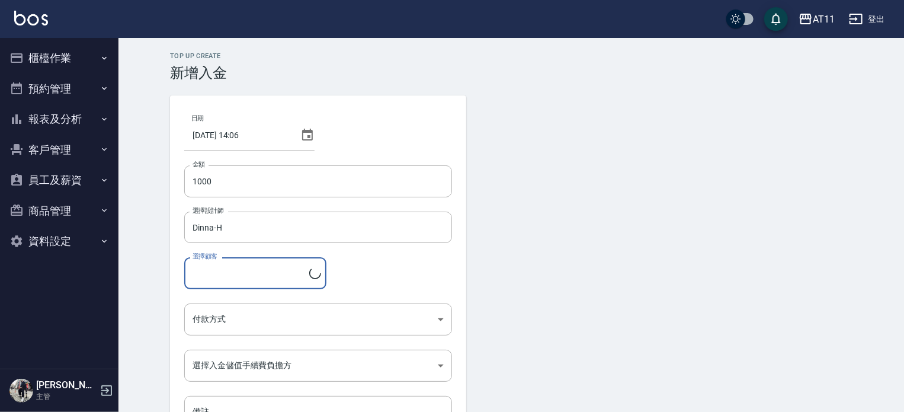
type input "[PERSON_NAME]/0923230751"
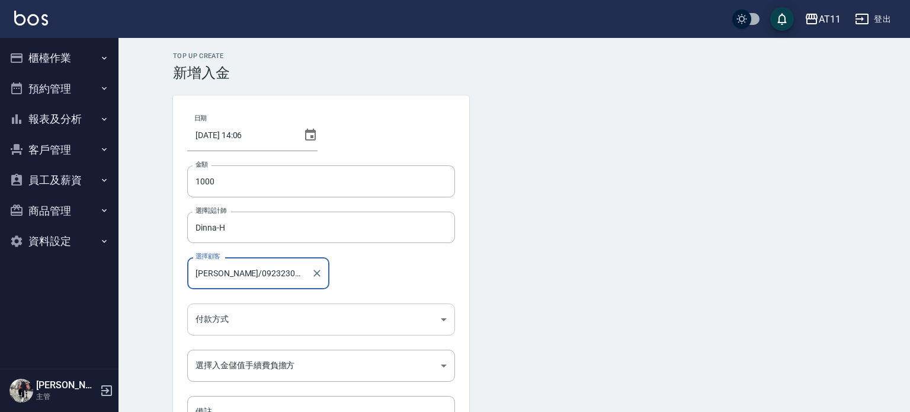
click at [238, 317] on body "AT11 登出 櫃檯作業 打帳單 帳單列表 現金收支登錄 材料自購登錄 每日結帳 排班表 現場電腦打卡 掃碼打卡 預約管理 預約管理 單日預約紀錄 單週預約紀…" at bounding box center [455, 246] width 910 height 492
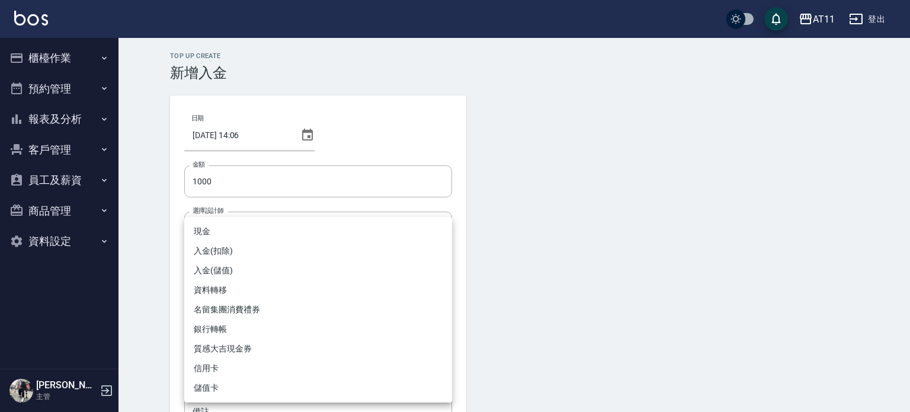
click at [218, 268] on li "入金(儲值)" at bounding box center [318, 271] width 268 height 20
type input "入金(儲值)"
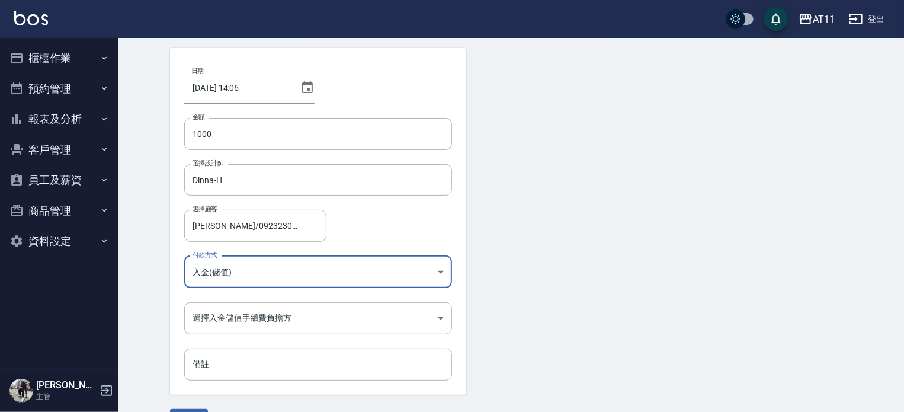
scroll to position [66, 0]
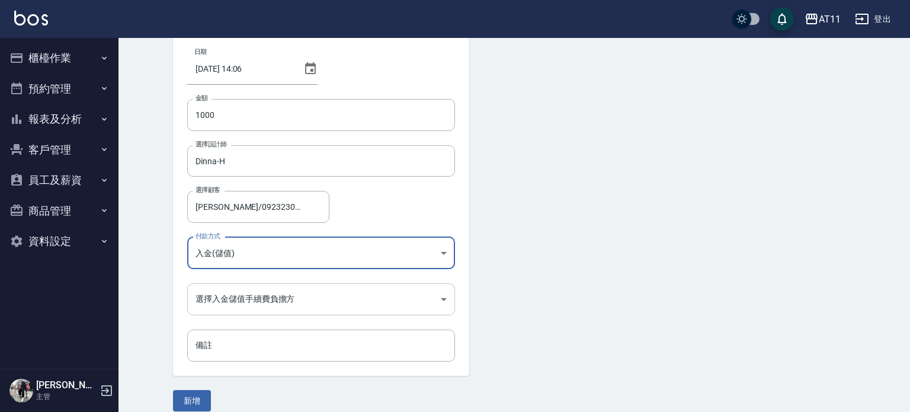
click at [245, 299] on body "AT11 登出 櫃檯作業 打帳單 帳單列表 現金收支登錄 材料自購登錄 每日結帳 排班表 現場電腦打卡 掃碼打卡 預約管理 預約管理 單日預約紀錄 單週預約紀…" at bounding box center [455, 180] width 910 height 492
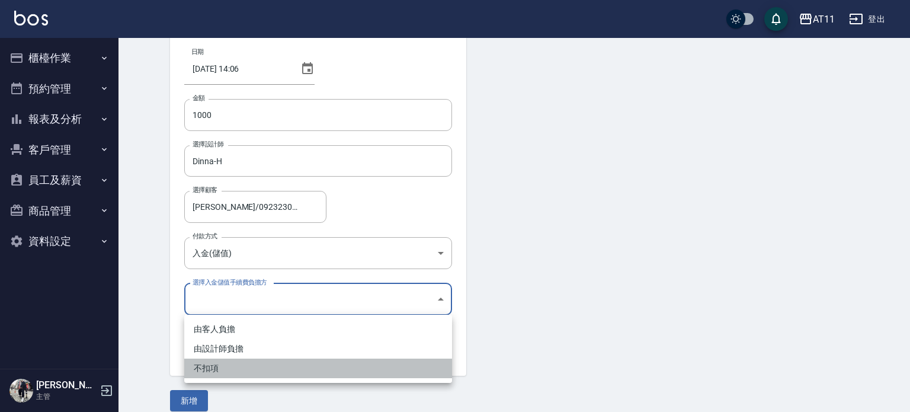
click at [228, 375] on li "不扣項" at bounding box center [318, 369] width 268 height 20
type input "WITHOUTHANDLINGFEE"
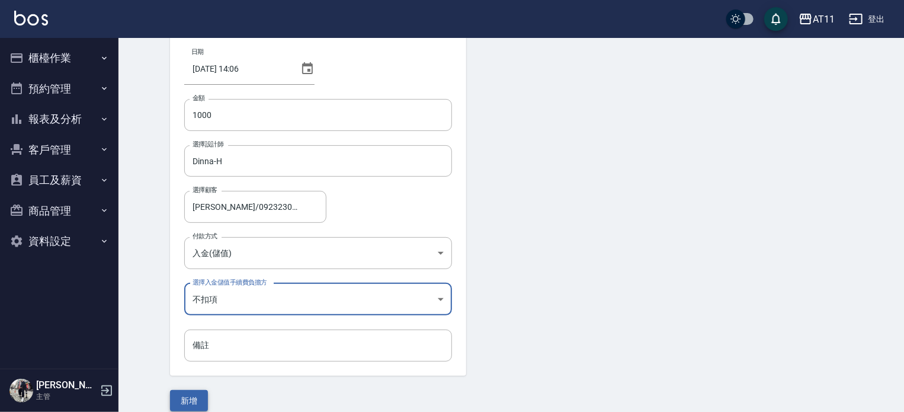
click at [199, 398] on button "新增" at bounding box center [189, 401] width 38 height 22
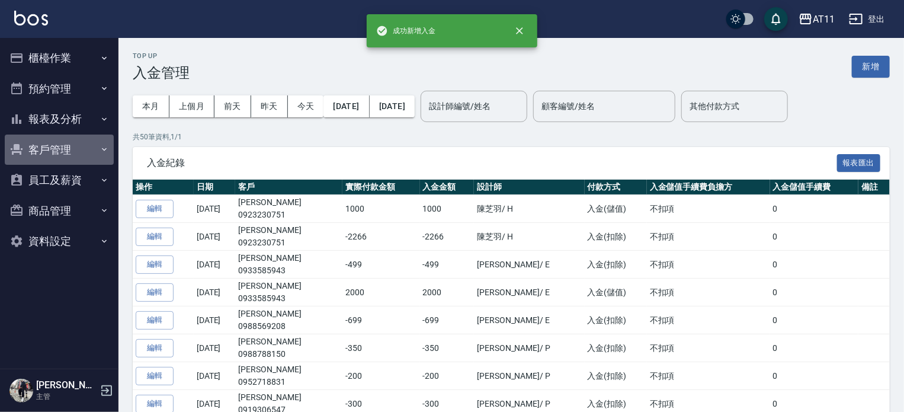
click at [68, 151] on button "客戶管理" at bounding box center [59, 150] width 109 height 31
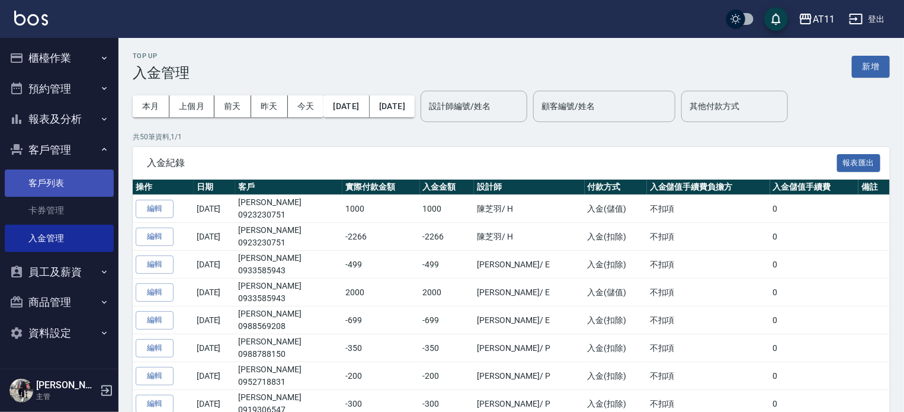
click at [77, 178] on link "客戶列表" at bounding box center [59, 182] width 109 height 27
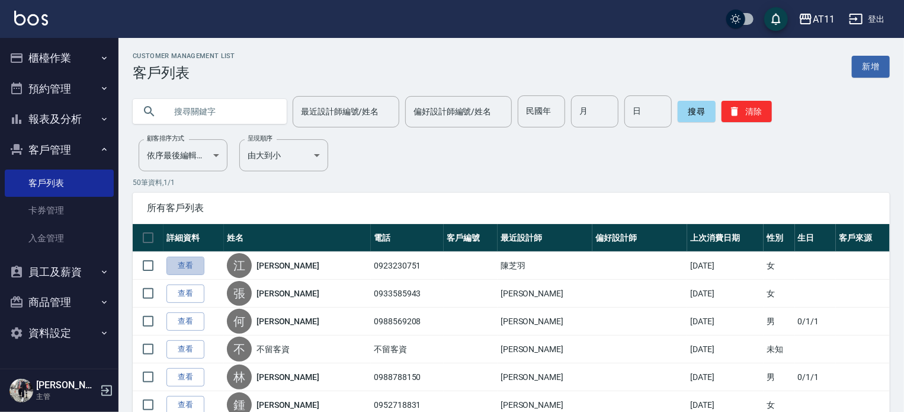
click at [196, 260] on link "查看" at bounding box center [186, 266] width 38 height 18
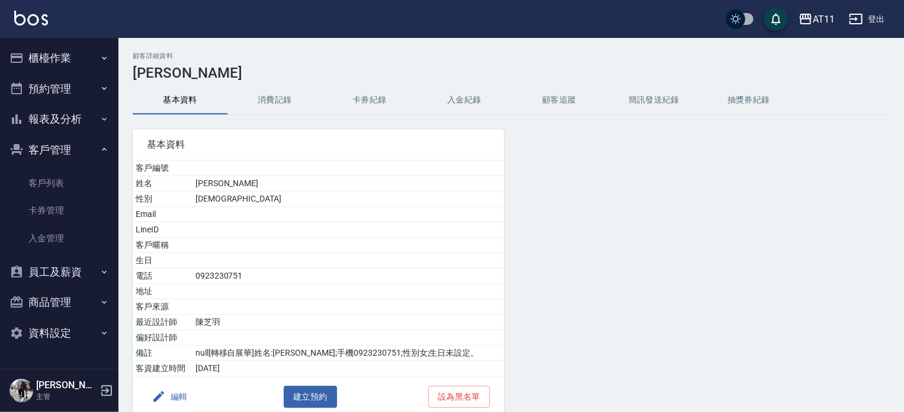
click at [465, 101] on button "入金紀錄" at bounding box center [464, 100] width 95 height 28
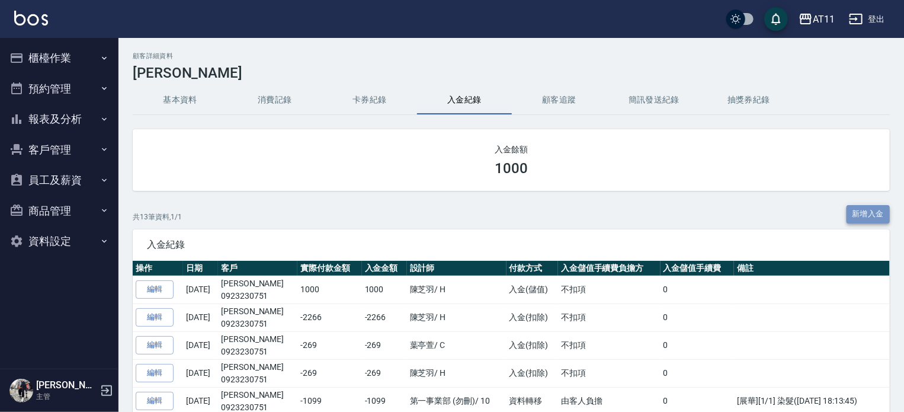
click at [853, 210] on button "新增入金" at bounding box center [869, 214] width 44 height 18
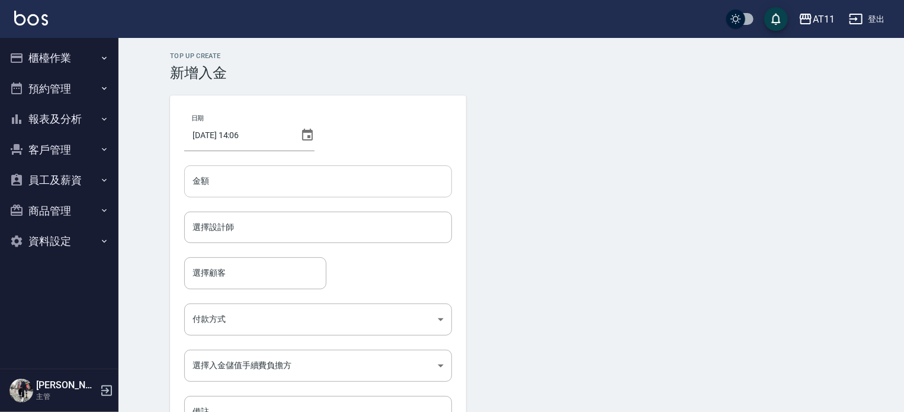
click at [239, 180] on input "金額" at bounding box center [318, 181] width 268 height 32
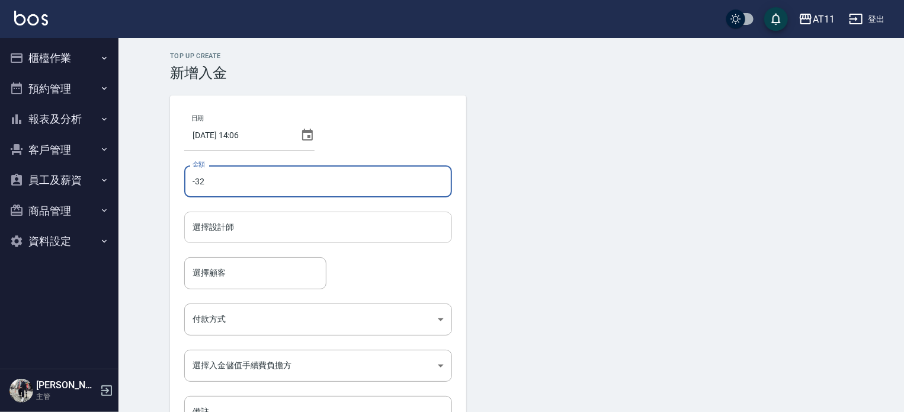
type input "-32"
click at [309, 227] on input "選擇設計師" at bounding box center [318, 227] width 257 height 21
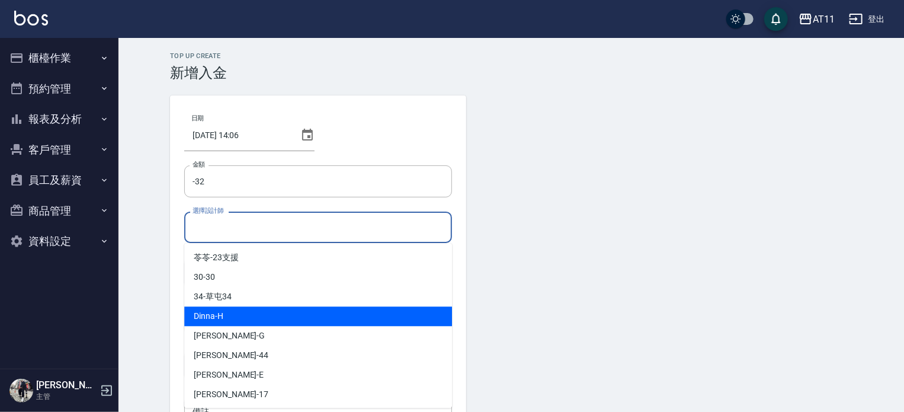
click at [222, 318] on span "Dinna -H" at bounding box center [209, 316] width 30 height 12
type input "Dinna-H"
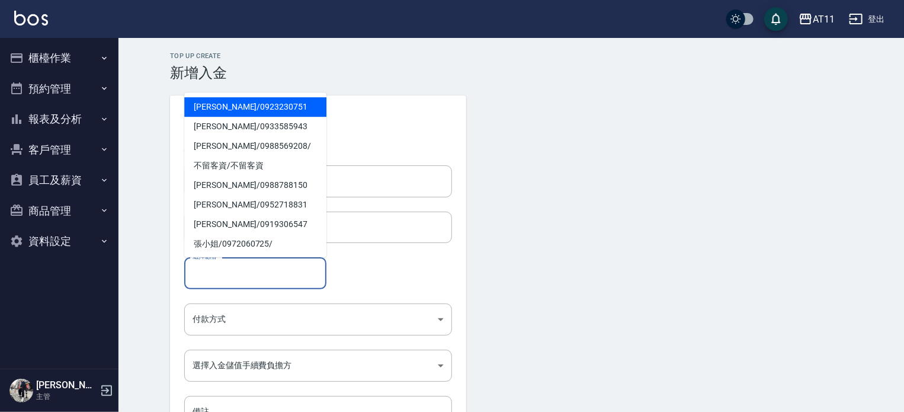
click at [223, 279] on input "選擇顧客" at bounding box center [256, 273] width 132 height 21
click at [230, 111] on span "[PERSON_NAME]/ 0923230751" at bounding box center [255, 107] width 142 height 20
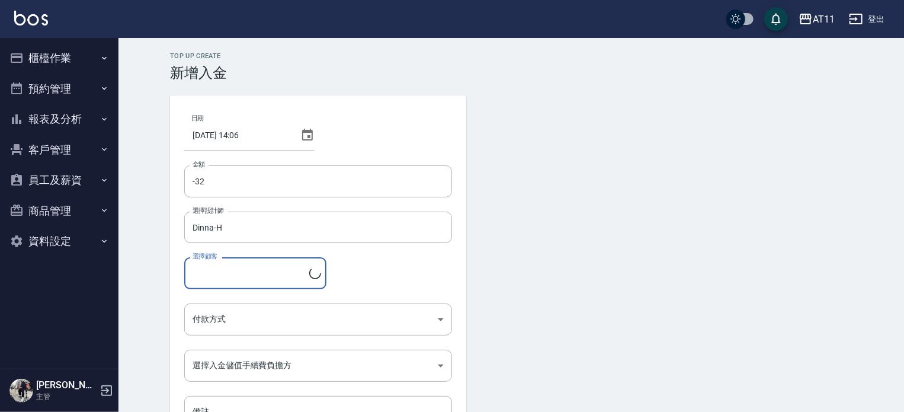
type input "[PERSON_NAME]/0923230751"
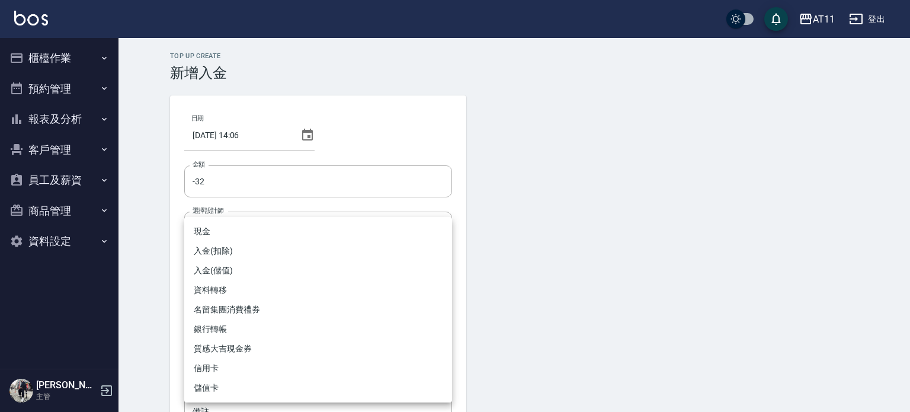
click at [239, 313] on body "AT11 登出 櫃檯作業 打帳單 帳單列表 現金收支登錄 材料自購登錄 每日結帳 排班表 現場電腦打卡 掃碼打卡 預約管理 預約管理 單日預約紀錄 單週預約紀…" at bounding box center [455, 246] width 910 height 492
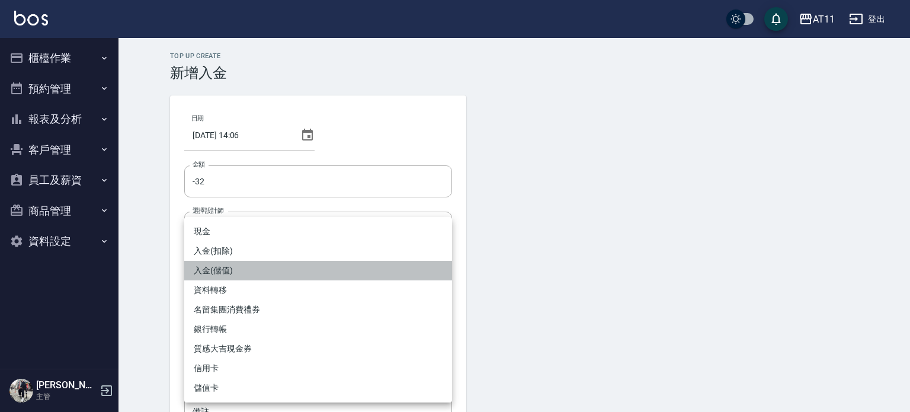
click at [232, 269] on li "入金(儲值)" at bounding box center [318, 271] width 268 height 20
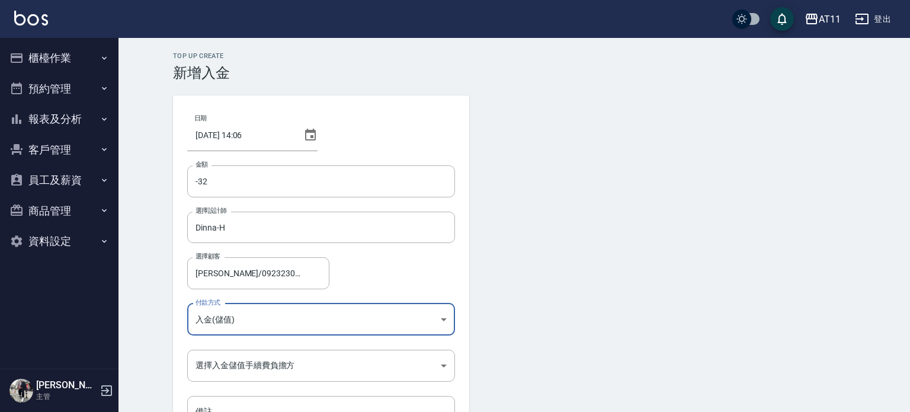
click at [232, 324] on body "AT11 登出 櫃檯作業 打帳單 帳單列表 現金收支登錄 材料自購登錄 每日結帳 排班表 現場電腦打卡 掃碼打卡 預約管理 預約管理 單日預約紀錄 單週預約紀…" at bounding box center [455, 246] width 910 height 492
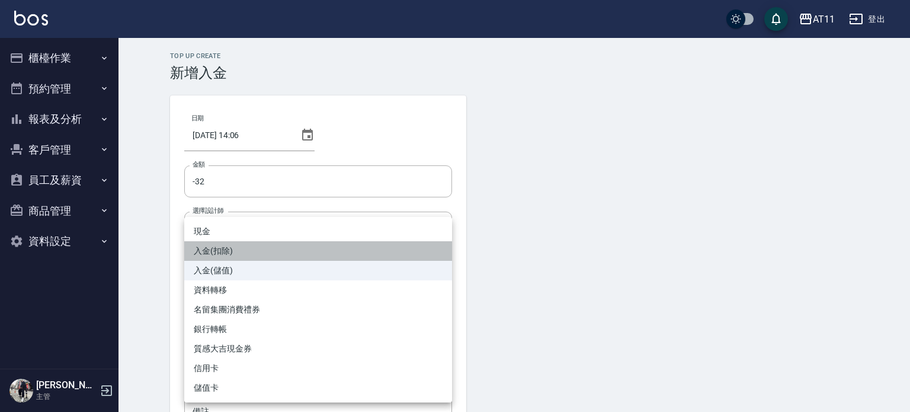
click at [223, 249] on li "入金(扣除)" at bounding box center [318, 251] width 268 height 20
type input "入金(扣除)"
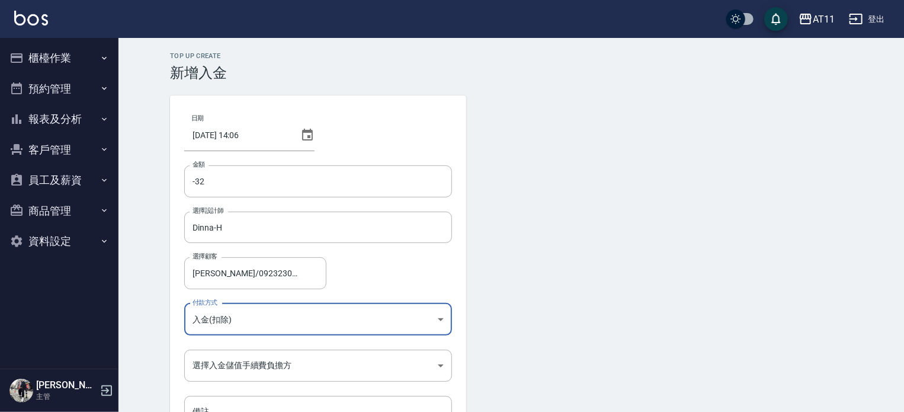
click at [691, 249] on form "日期 [DATE] 14:06 金額 -32 金額 選擇設計師 [PERSON_NAME] 選擇設計師 選擇顧客 [PERSON_NAME]/09232307…" at bounding box center [511, 286] width 683 height 382
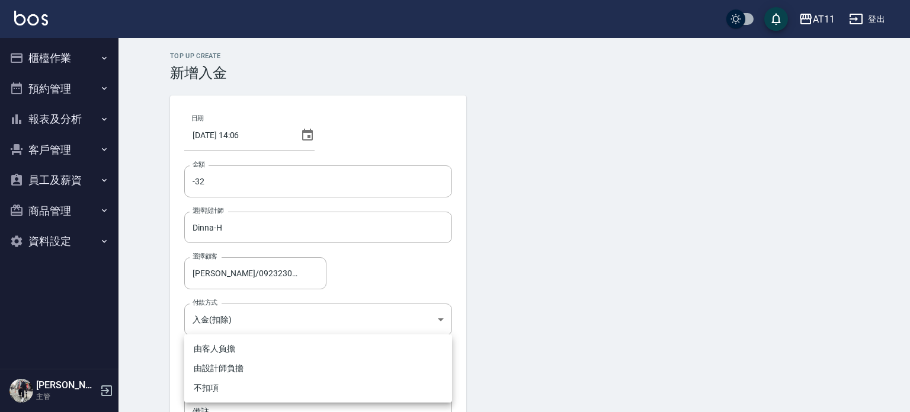
click at [311, 367] on body "AT11 登出 櫃檯作業 打帳單 帳單列表 現金收支登錄 材料自購登錄 每日結帳 排班表 現場電腦打卡 掃碼打卡 預約管理 預約管理 單日預約紀錄 單週預約紀…" at bounding box center [455, 246] width 910 height 492
click at [216, 385] on li "不扣項" at bounding box center [318, 388] width 268 height 20
type input "WITHOUTHANDLINGFEE"
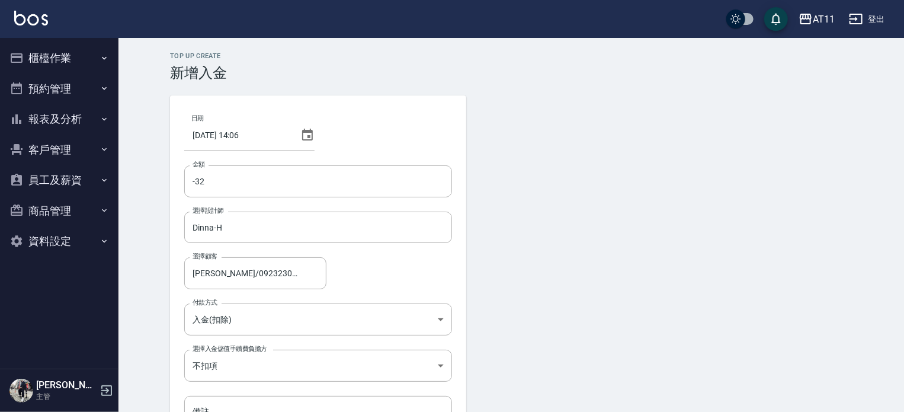
click at [619, 289] on form "日期 [DATE] 14:06 金額 -32 金額 選擇設計師 [PERSON_NAME] 選擇設計師 選擇顧客 [PERSON_NAME]/09232307…" at bounding box center [511, 286] width 683 height 382
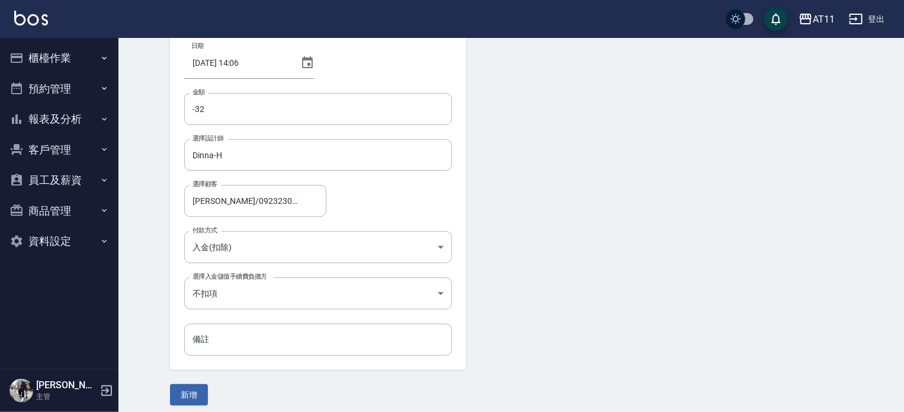
scroll to position [80, 0]
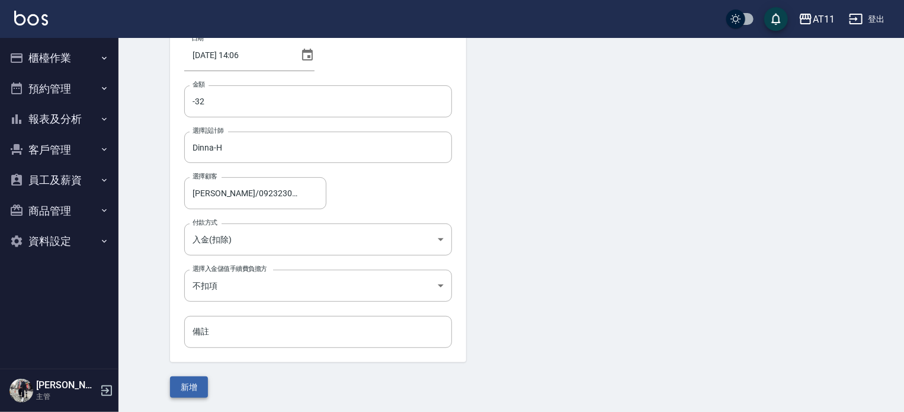
click at [197, 383] on button "新增" at bounding box center [189, 387] width 38 height 22
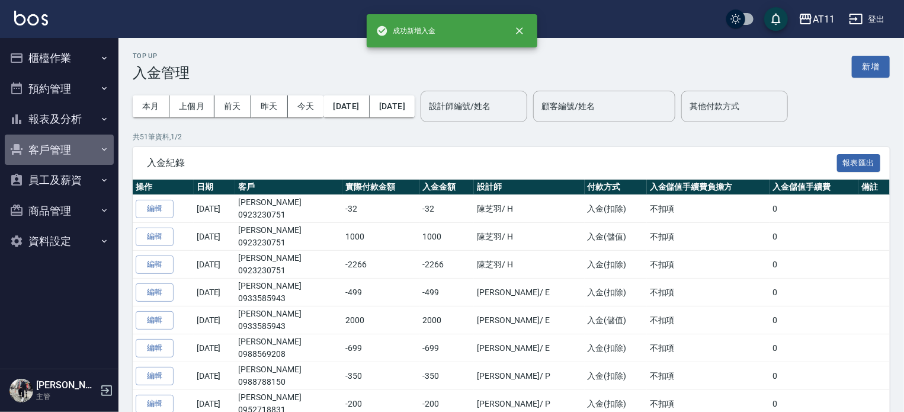
click at [55, 142] on button "客戶管理" at bounding box center [59, 150] width 109 height 31
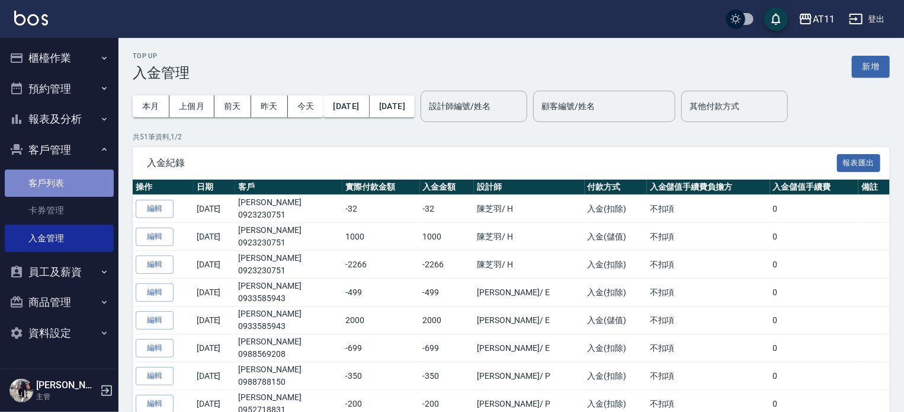
click at [70, 188] on link "客戶列表" at bounding box center [59, 182] width 109 height 27
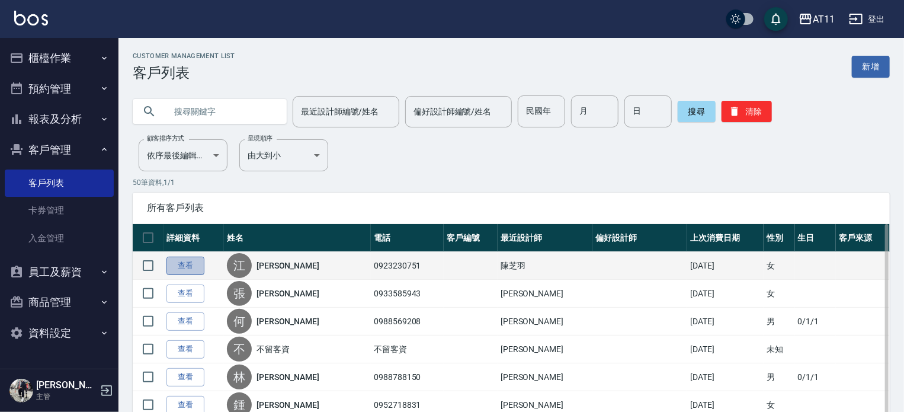
click at [178, 269] on link "查看" at bounding box center [186, 266] width 38 height 18
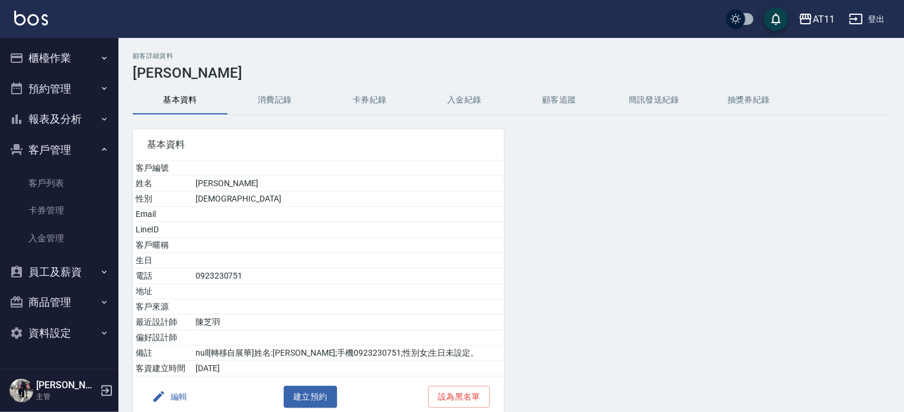
click at [467, 99] on button "入金紀錄" at bounding box center [464, 100] width 95 height 28
